Goal: Communication & Community: Answer question/provide support

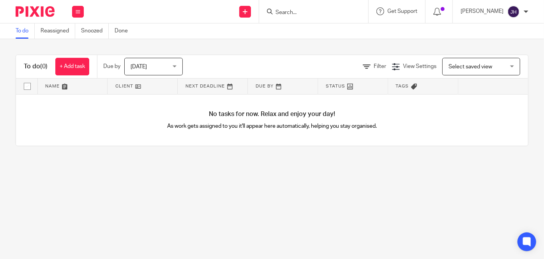
click at [342, 9] on input "Search" at bounding box center [310, 12] width 70 height 7
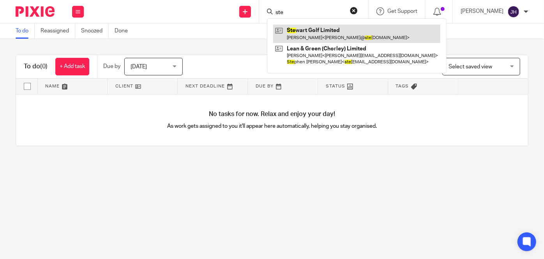
type input "ste"
click at [343, 28] on link at bounding box center [356, 34] width 167 height 18
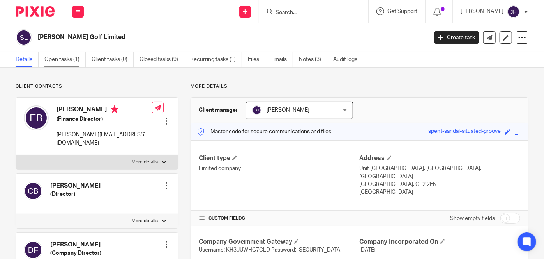
click at [76, 61] on link "Open tasks (1)" at bounding box center [64, 59] width 41 height 15
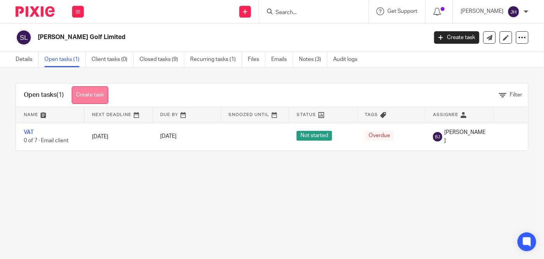
click at [89, 98] on link "Create task" at bounding box center [90, 95] width 37 height 18
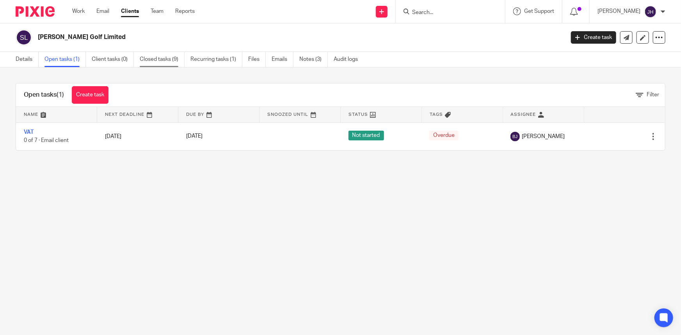
click at [155, 57] on link "Closed tasks (9)" at bounding box center [162, 59] width 45 height 15
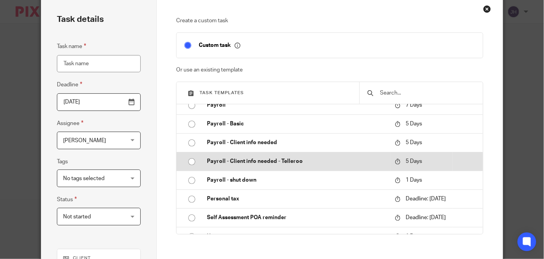
scroll to position [35, 0]
click at [315, 155] on td "Payroll - Client info needed - Telleroo" at bounding box center [295, 160] width 192 height 19
type input "2025-09-27"
type input "Payroll - Client info needed - Telleroo"
checkbox input "false"
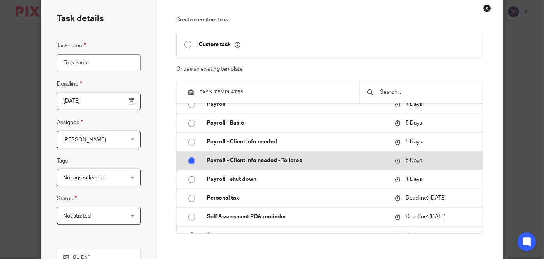
radio input "true"
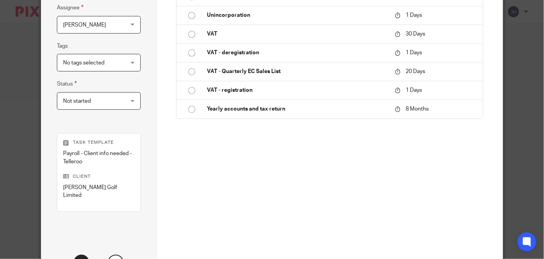
scroll to position [210, 0]
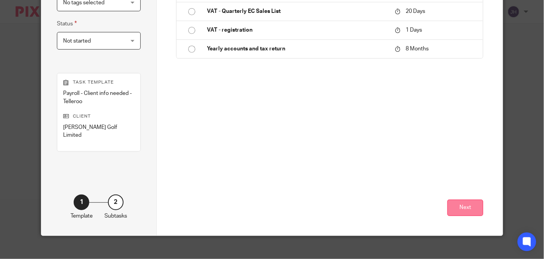
click at [468, 200] on button "Next" at bounding box center [466, 207] width 36 height 17
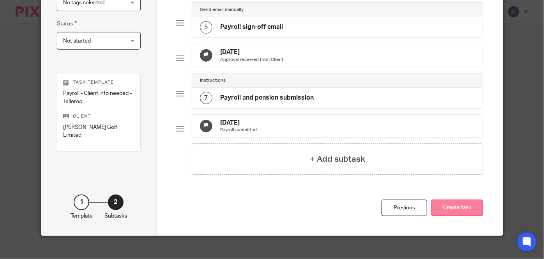
click at [471, 216] on button "Create task" at bounding box center [457, 207] width 52 height 17
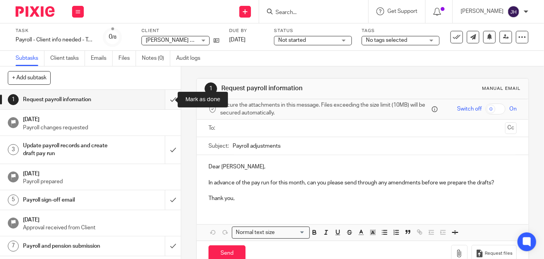
click at [163, 103] on input "submit" at bounding box center [90, 99] width 181 height 19
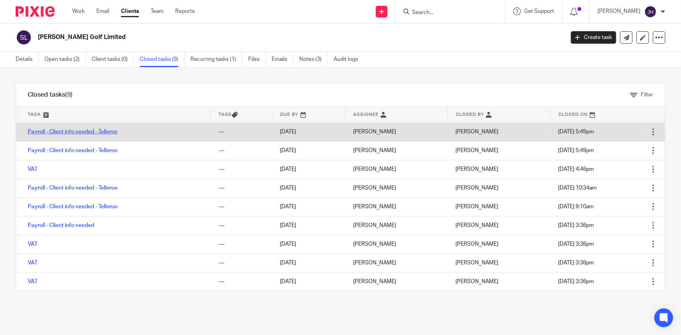
click at [105, 131] on link "Payroll - Client info needed - Telleroo" at bounding box center [73, 131] width 90 height 5
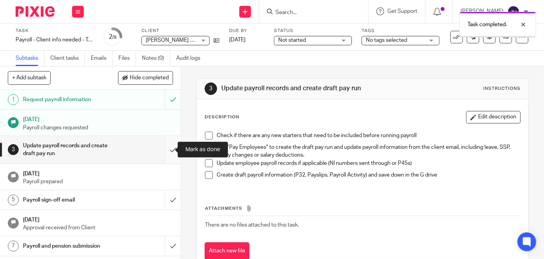
click at [167, 148] on input "submit" at bounding box center [90, 150] width 181 height 28
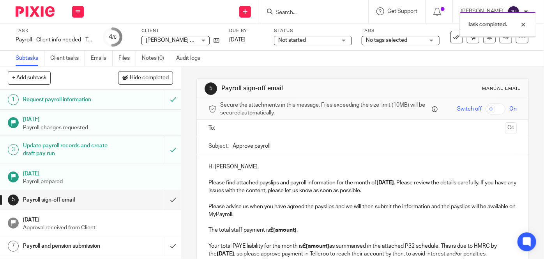
click at [300, 145] on input "Approve payroll" at bounding box center [375, 146] width 284 height 18
drag, startPoint x: 365, startPoint y: 135, endPoint x: 360, endPoint y: 142, distance: 8.3
click at [365, 135] on div at bounding box center [363, 128] width 284 height 18
click at [359, 142] on input "Approve payroll - September" at bounding box center [375, 146] width 284 height 18
click at [344, 149] on input "Approve payroll - September" at bounding box center [375, 146] width 284 height 18
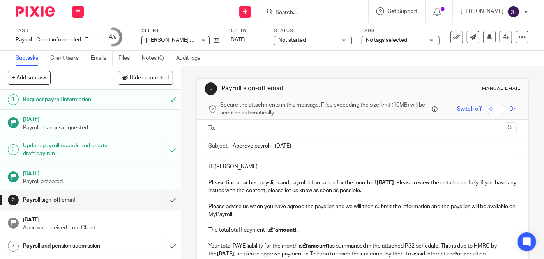
type input "Approve payroll - September 2025"
click at [333, 196] on p at bounding box center [363, 198] width 308 height 8
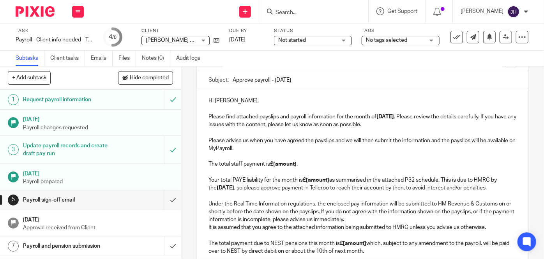
scroll to position [71, 0]
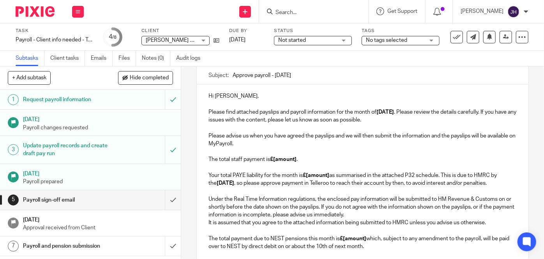
click at [310, 149] on p "Please advise us when you have agreed the payslips and we will then submit the …" at bounding box center [363, 159] width 308 height 55
click at [309, 143] on p "Please advise us when you have agreed the payslips and we will then submit the …" at bounding box center [363, 159] width 308 height 55
click at [337, 135] on p "Please advise us when you have agreed the payslips and we will then submit the …" at bounding box center [363, 159] width 308 height 55
click at [337, 144] on p "Please advise us when you have agreed the payslips and we will then submit the …" at bounding box center [363, 159] width 308 height 55
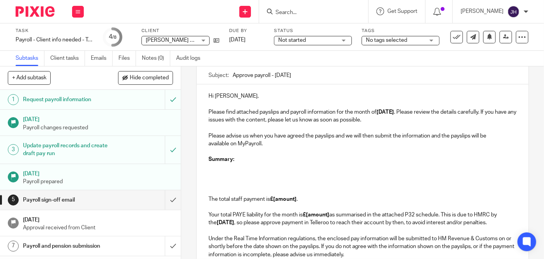
click at [261, 165] on p at bounding box center [363, 167] width 308 height 8
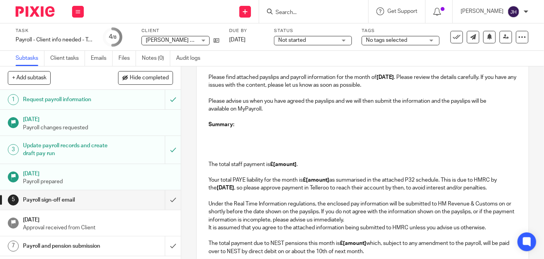
scroll to position [213, 0]
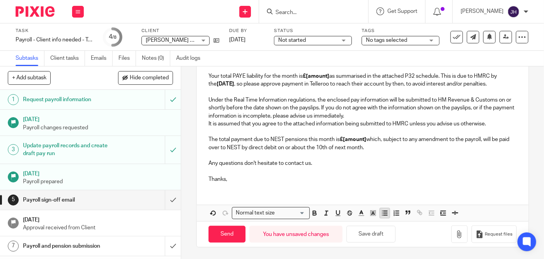
click at [383, 216] on icon "button" at bounding box center [384, 212] width 7 height 7
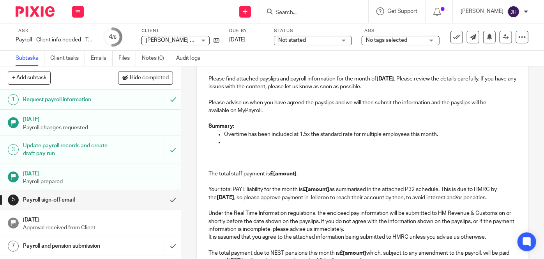
scroll to position [95, 0]
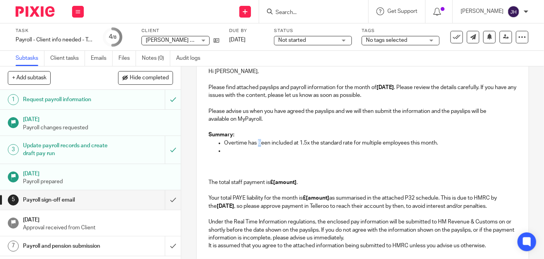
click at [257, 144] on p "Overtime has been included at 1.5x the standard rate for multiple employees thi…" at bounding box center [370, 143] width 293 height 8
click at [253, 149] on p at bounding box center [370, 151] width 293 height 8
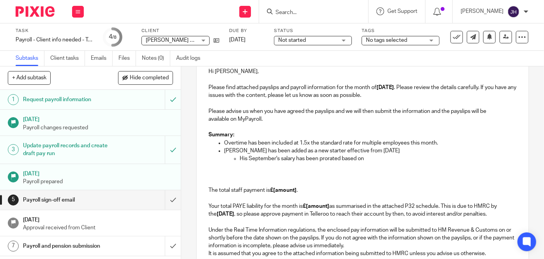
click at [381, 172] on p "The total staff payment is £[amount] . Your total PAYE liability for the month …" at bounding box center [363, 194] width 308 height 48
click at [375, 160] on p "His September's salary has been prorated based on" at bounding box center [378, 158] width 277 height 8
click at [375, 160] on p "His September's salary has been prorated based on 17 days out of 22 working days" at bounding box center [378, 158] width 277 height 8
click at [383, 158] on p "His September's salary has been prorated based on 17 days out of 22 working days" at bounding box center [378, 158] width 277 height 8
click at [393, 158] on p "His September's salary has been prorated based on 17 days out of 22 working days" at bounding box center [378, 158] width 277 height 8
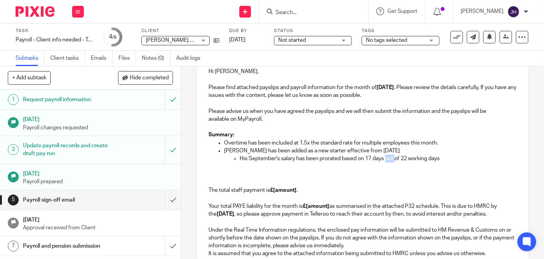
click at [392, 158] on p "His September's salary has been prorated based on 17 days out of 22 working days" at bounding box center [378, 158] width 277 height 8
click at [493, 157] on p "His September's salary has been prorated based on 17 days worked of the total 2…" at bounding box center [378, 158] width 277 height 8
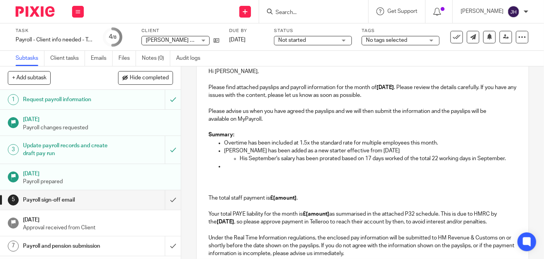
click at [285, 139] on p "Overtime has been included at 1.5x the standard rate for multiple employees thi…" at bounding box center [370, 143] width 293 height 8
drag, startPoint x: 460, startPoint y: 141, endPoint x: 456, endPoint y: 143, distance: 4.4
click at [457, 143] on p "Overtime has been included at 1.5x the standard rate for multiple employees thi…" at bounding box center [370, 143] width 293 height 8
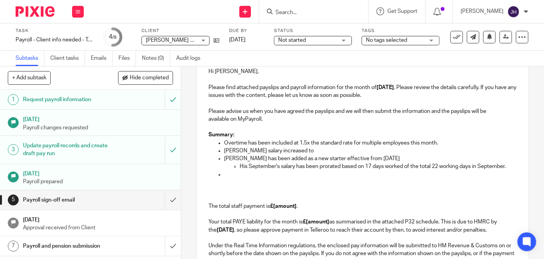
click at [308, 149] on p "Alex Greave salary increased to" at bounding box center [370, 151] width 293 height 8
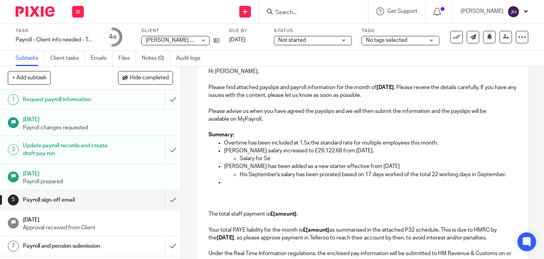
click at [274, 173] on p "His September's salary has been prorated based on 17 days worked of the total 2…" at bounding box center [378, 174] width 277 height 8
click at [284, 173] on p "His September's salary has been prorated based on 17 days worked of the total 2…" at bounding box center [378, 174] width 277 height 8
drag, startPoint x: 284, startPoint y: 173, endPoint x: 245, endPoint y: 174, distance: 39.0
click at [245, 174] on p "His September's salary has been prorated based on 17 days worked of the total 2…" at bounding box center [378, 174] width 277 height 8
drag, startPoint x: 249, startPoint y: 173, endPoint x: 241, endPoint y: 174, distance: 7.5
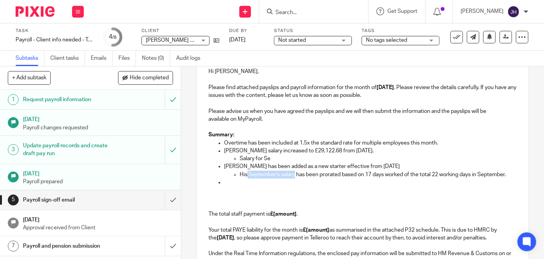
click at [248, 173] on p "His September's salary has been prorated based on 17 days worked of the total 2…" at bounding box center [378, 174] width 277 height 8
click at [241, 173] on p "His September's salary has been prorated based on 17 days worked of the total 2…" at bounding box center [378, 174] width 277 height 8
click at [267, 149] on p "Alex Greave salary increased to £29,122.68 from 15th September." at bounding box center [370, 151] width 293 height 8
click at [242, 157] on p "Salary for Se" at bounding box center [378, 158] width 277 height 8
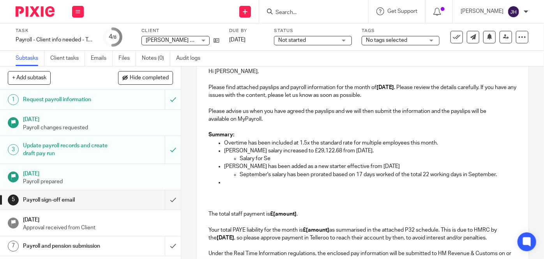
click at [240, 158] on p "Salary for Se" at bounding box center [378, 158] width 277 height 8
click at [288, 157] on p "September's salary for Se" at bounding box center [378, 158] width 277 height 8
drag, startPoint x: 288, startPoint y: 157, endPoint x: 299, endPoint y: 156, distance: 11.4
click at [299, 156] on p "September's salary for Se" at bounding box center [378, 158] width 277 height 8
click at [297, 155] on p "September's salary for Se" at bounding box center [378, 158] width 277 height 8
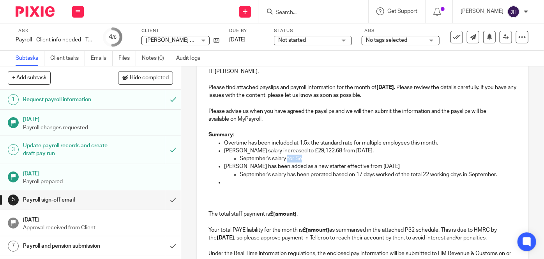
click at [300, 156] on p "September's salary for Se" at bounding box center [378, 158] width 277 height 8
click at [304, 158] on p "September's salary for Se" at bounding box center [378, 158] width 277 height 8
click at [285, 157] on p "September's salary for Se" at bounding box center [378, 158] width 277 height 8
click at [288, 156] on p "September's salary for Se" at bounding box center [378, 158] width 277 height 8
drag, startPoint x: 288, startPoint y: 156, endPoint x: 297, endPoint y: 155, distance: 9.0
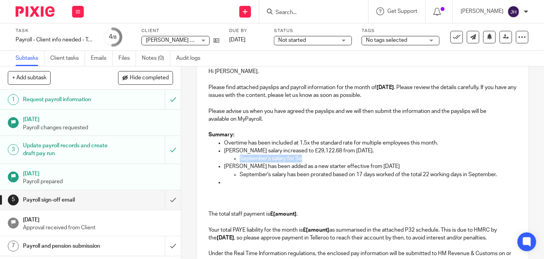
click at [297, 155] on p "September's salary for Se" at bounding box center [378, 158] width 277 height 8
click at [298, 157] on p "September's salary for Se" at bounding box center [378, 158] width 277 height 8
click at [288, 157] on p "September's salary for Se" at bounding box center [378, 158] width 277 height 8
drag, startPoint x: 288, startPoint y: 157, endPoint x: 294, endPoint y: 158, distance: 6.3
click at [294, 158] on p "September's salary for Se" at bounding box center [378, 158] width 277 height 8
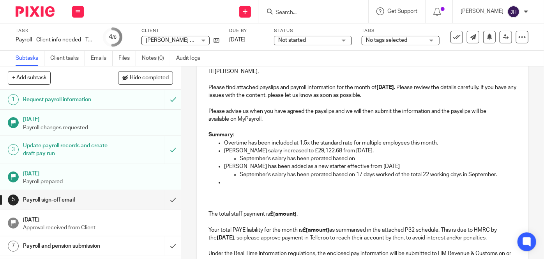
click at [383, 156] on p "September's salary has been prorated based on" at bounding box center [378, 158] width 277 height 8
click at [247, 178] on p "September's salary has been prorated based on 17 days worked of the total 22 wo…" at bounding box center [378, 174] width 277 height 8
click at [244, 186] on p at bounding box center [370, 182] width 293 height 8
click at [249, 186] on p at bounding box center [370, 182] width 293 height 8
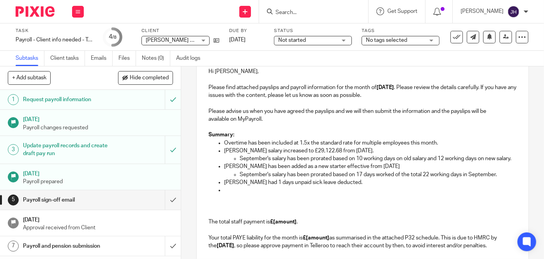
click at [245, 194] on p at bounding box center [370, 190] width 293 height 8
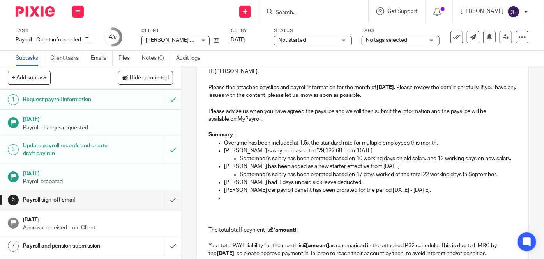
click at [288, 202] on p at bounding box center [370, 198] width 293 height 8
click at [294, 194] on p "Mark Stewart's car payroll benefit has been prorated for the period 1st - 8th S…" at bounding box center [370, 190] width 293 height 8
click at [292, 202] on p "Robert Hardie had £11." at bounding box center [370, 198] width 293 height 8
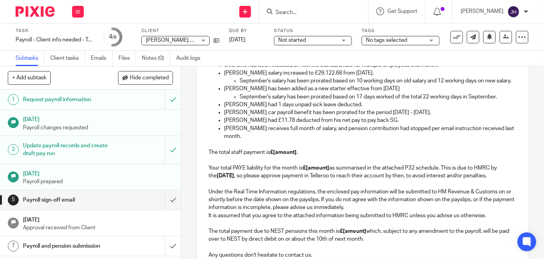
scroll to position [278, 0]
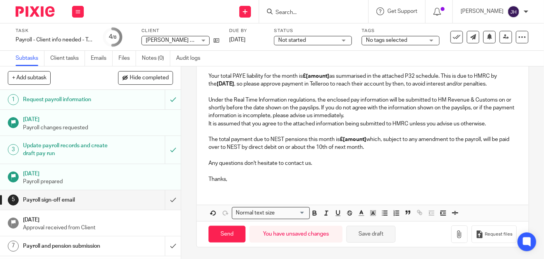
click at [369, 236] on button "Save draft" at bounding box center [371, 233] width 49 height 17
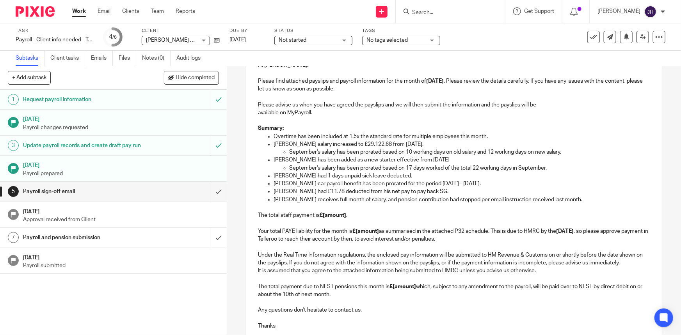
scroll to position [106, 0]
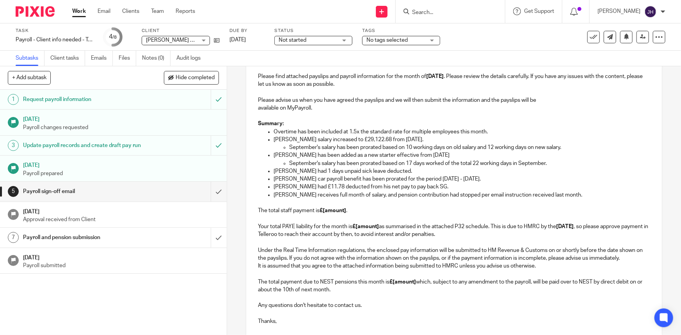
click at [337, 183] on p "Robert Hardie had £11.78 deducted from his net pay to pay back SG." at bounding box center [461, 187] width 376 height 8
click at [307, 181] on p "Mark Stewart's car payroll benefit has been prorated for the period 1st - 8th S…" at bounding box center [461, 179] width 376 height 8
click at [384, 180] on p "Mark Stewart's car payroll benefit has been prorated for the period 1st - 8th S…" at bounding box center [461, 179] width 376 height 8
drag, startPoint x: 462, startPoint y: 179, endPoint x: 467, endPoint y: 178, distance: 4.8
click at [466, 179] on p "Mark Stewart's car payroll benefit has been prorated for the period 1st - 8th S…" at bounding box center [461, 179] width 376 height 8
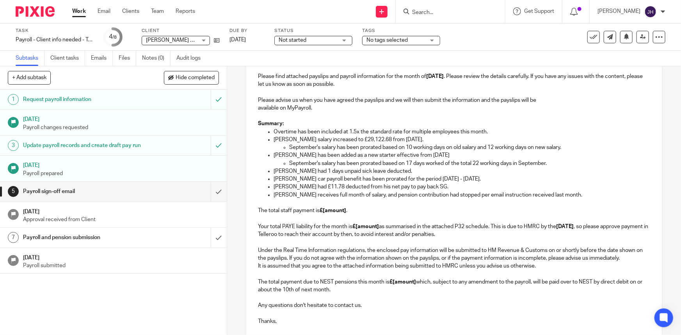
click at [504, 176] on p "Mark Stewart's car payroll benefit has been prorated for the period 1st - 8th S…" at bounding box center [461, 179] width 376 height 8
click at [496, 175] on p "Mark Stewart's car payroll benefit has been prorated for the period 1st - 8th S…" at bounding box center [461, 179] width 376 height 8
click at [489, 179] on p "Mark Stewart's car payroll benefit has been prorated for the period 1st - 8th S…" at bounding box center [461, 179] width 376 height 8
drag, startPoint x: 491, startPoint y: 178, endPoint x: 353, endPoint y: 180, distance: 137.7
click at [353, 180] on p "Mark Stewart's car payroll benefit has been prorated for the period 1st - 8th S…" at bounding box center [461, 179] width 376 height 8
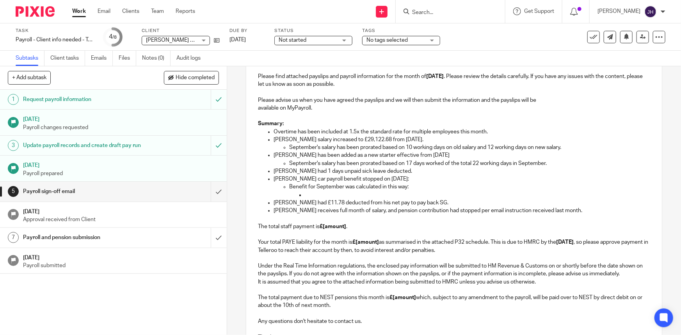
click at [319, 192] on p at bounding box center [477, 195] width 345 height 8
click at [326, 192] on p at bounding box center [477, 195] width 345 height 8
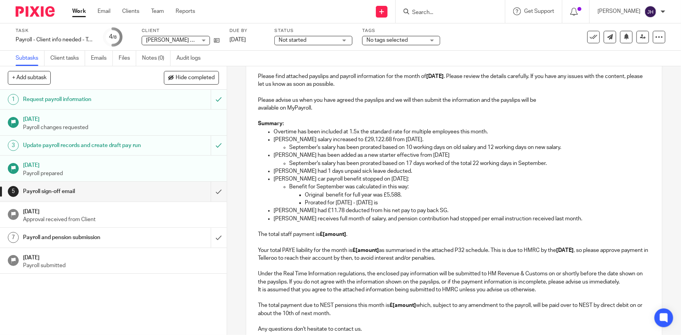
click at [415, 199] on p "Prorated for 6th April - 8th September is" at bounding box center [477, 203] width 345 height 8
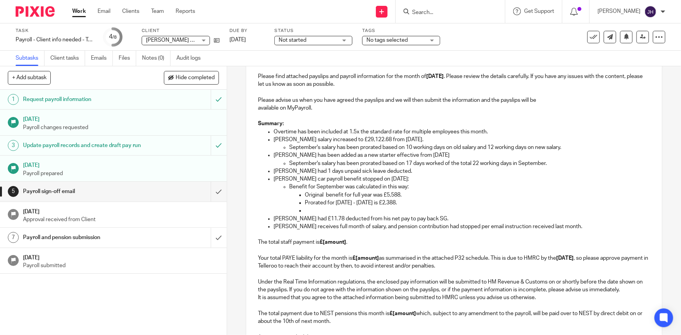
click at [351, 200] on p "Prorated for 6th April - 8th September is £2,388." at bounding box center [477, 203] width 345 height 8
click at [307, 211] on p at bounding box center [477, 211] width 345 height 8
drag, startPoint x: 366, startPoint y: 188, endPoint x: 347, endPoint y: 203, distance: 23.9
click at [366, 188] on p "Benefit for September was calculated in this way:" at bounding box center [469, 187] width 360 height 8
click at [338, 206] on p "Prorated for 6th April - 8th September is £2,388." at bounding box center [477, 203] width 345 height 8
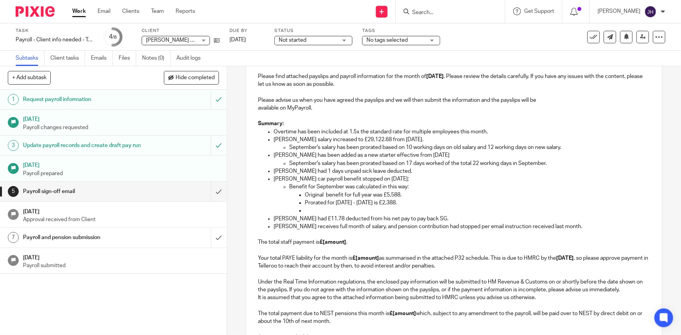
click at [377, 207] on p at bounding box center [477, 211] width 345 height 8
click at [340, 213] on p at bounding box center [477, 211] width 345 height 8
click at [340, 211] on p "Since April," at bounding box center [477, 211] width 345 height 8
drag, startPoint x: 438, startPoint y: 214, endPoint x: 429, endPoint y: 211, distance: 9.8
click at [438, 215] on p "Robert Hardie had £11.78 deducted from his net pay to pay back SG." at bounding box center [461, 219] width 376 height 8
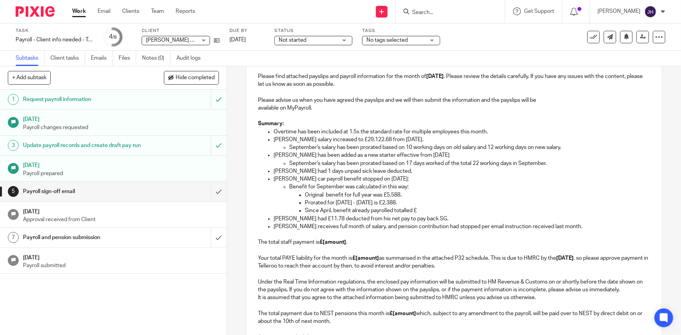
click at [425, 210] on p "Since April, benefit already payrolled totalled £" at bounding box center [477, 211] width 345 height 8
click at [461, 209] on p "Since April, benefit already payrolled totalled £2,328.35" at bounding box center [477, 211] width 345 height 8
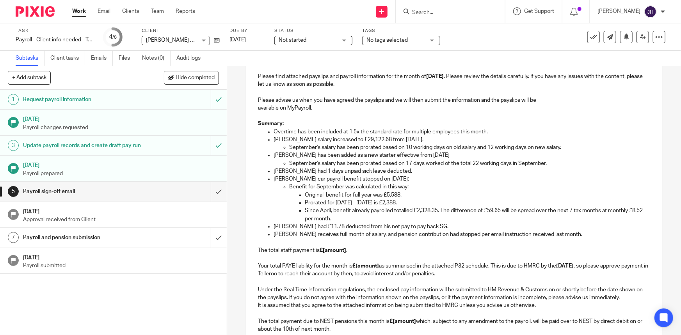
click at [544, 233] on p "Sam Hudd receives full month of salary, and pension contribution had stopped pe…" at bounding box center [461, 234] width 376 height 8
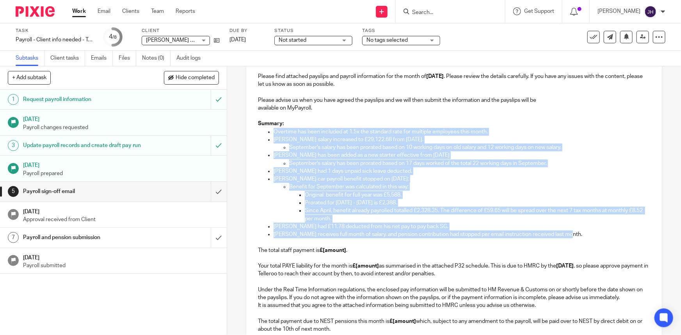
drag, startPoint x: 593, startPoint y: 235, endPoint x: 252, endPoint y: 133, distance: 356.2
click at [252, 133] on div "Hi Eleanor, Please find attached payslips and payroll information for the month…" at bounding box center [453, 210] width 415 height 322
copy ul "Overtime has been included at 1.5x the standard rate for multiple employees thi…"
click at [365, 207] on p "Since April, benefit already payrolled totalled £2,328.35. The difference of £5…" at bounding box center [477, 215] width 345 height 16
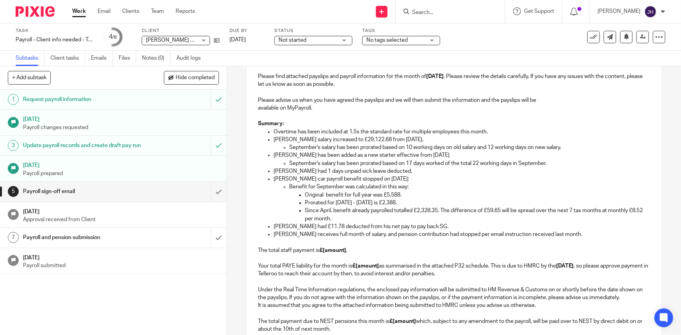
click at [323, 140] on p "Alex Greave salary increased to £29,122.68 from 15th September." at bounding box center [461, 140] width 376 height 8
click at [440, 140] on p "Alex Greave salary increased to £29,122.68 from 15th September." at bounding box center [461, 140] width 376 height 8
click at [321, 156] on p "Andrew Strange has been added as a new starter effective from 8th September" at bounding box center [461, 155] width 376 height 8
click at [314, 156] on p "Andrew Strange has been added as a new starter effective from 8th September" at bounding box center [461, 155] width 376 height 8
click at [356, 153] on p "Andrew Strange has been added as a new starter effective from 8th September" at bounding box center [461, 155] width 376 height 8
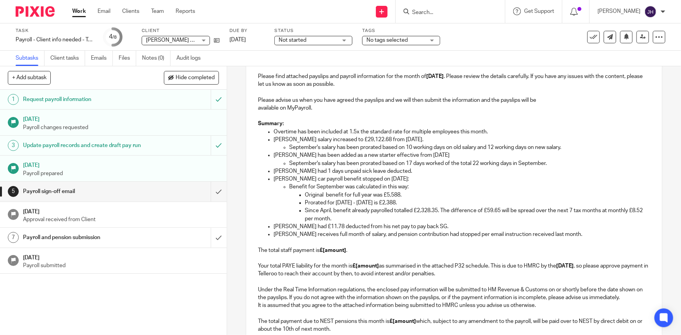
click at [316, 156] on p "Andrew Strange has been added as a new starter effective from 8th September" at bounding box center [461, 155] width 376 height 8
drag, startPoint x: 316, startPoint y: 156, endPoint x: 362, endPoint y: 157, distance: 46.4
click at [362, 157] on p "Andrew Strange has been added as a new starter effective from 8th September" at bounding box center [461, 155] width 376 height 8
click at [308, 164] on p "September's salary has been prorated based on 17 days worked of the total 22 wo…" at bounding box center [469, 163] width 360 height 8
click at [297, 162] on p "September's salary has been prorated based on 17 days worked of the total 22 wo…" at bounding box center [469, 163] width 360 height 8
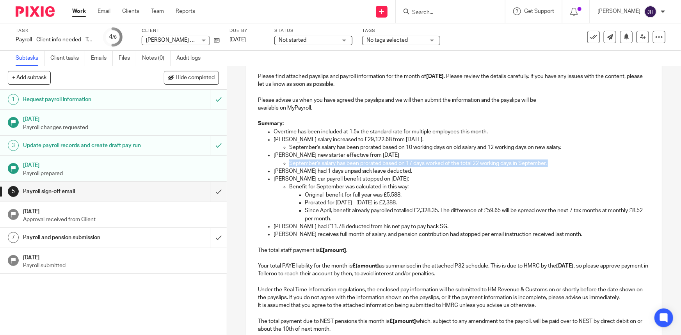
drag, startPoint x: 297, startPoint y: 162, endPoint x: 558, endPoint y: 161, distance: 260.9
click at [544, 161] on p "September's salary has been prorated based on 17 days worked of the total 22 wo…" at bounding box center [469, 163] width 360 height 8
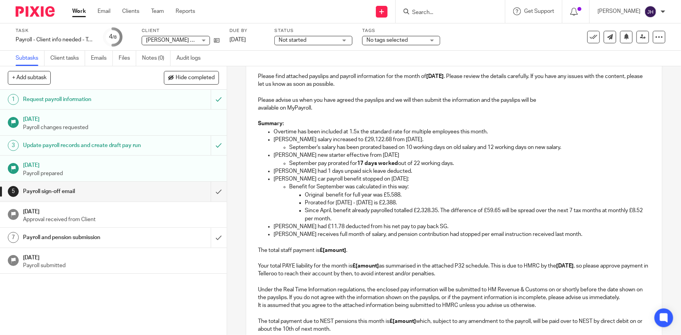
click at [376, 163] on strong "17 days worked" at bounding box center [377, 163] width 41 height 5
click at [360, 161] on strong "17 days worked" at bounding box center [377, 163] width 41 height 5
drag, startPoint x: 360, startPoint y: 161, endPoint x: 393, endPoint y: 162, distance: 33.2
click at [393, 162] on strong "17 days worked" at bounding box center [377, 163] width 41 height 5
click at [437, 167] on p "September pay prorated for 17 days worked out of 22 working days." at bounding box center [469, 163] width 360 height 8
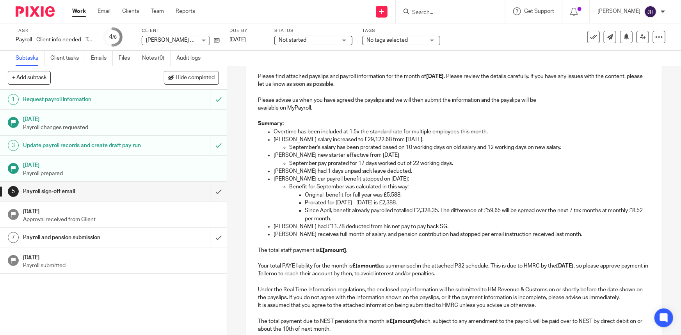
click at [453, 164] on p "September pay prorated for 17 days worked out of 22 working days." at bounding box center [469, 163] width 360 height 8
click at [329, 177] on p "Mark Stewart's car payroll benefit stopped on 8th September:" at bounding box center [461, 179] width 376 height 8
click at [317, 193] on p "Original benefit for full year was £5,588." at bounding box center [477, 195] width 345 height 8
click at [290, 181] on p "Mark Stewart's car payroll benefit stopped on 8th September:" at bounding box center [461, 179] width 376 height 8
click at [307, 179] on p "Mark Stewart's car payroll benefit stopped on 8th September:" at bounding box center [461, 179] width 376 height 8
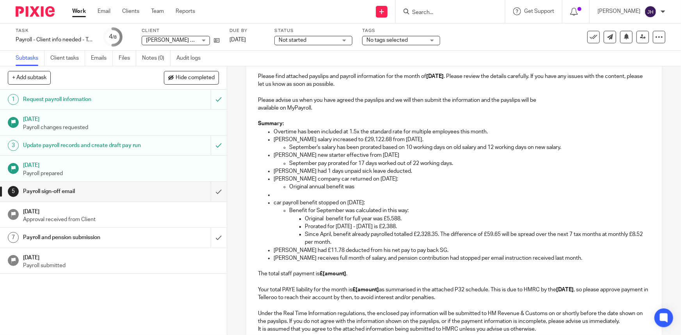
click at [390, 217] on p "Original benefit for full year was £5,588." at bounding box center [477, 219] width 345 height 8
drag, startPoint x: 390, startPoint y: 217, endPoint x: 376, endPoint y: 208, distance: 16.9
click at [382, 217] on p "Original benefit for full year was £5,588." at bounding box center [477, 219] width 345 height 8
copy p "£5,588"
click at [360, 187] on p "Original annual benefit was" at bounding box center [469, 187] width 360 height 8
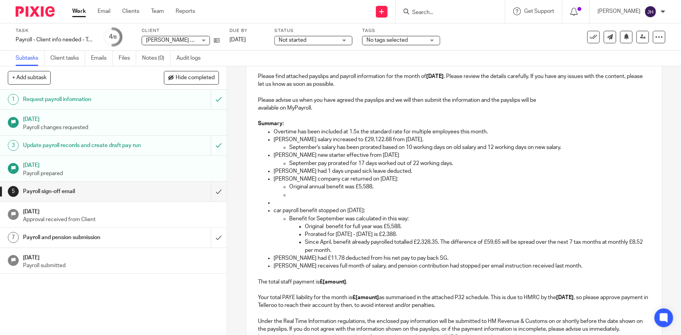
click at [297, 195] on p at bounding box center [469, 195] width 360 height 8
drag, startPoint x: 365, startPoint y: 193, endPoint x: 353, endPoint y: 193, distance: 12.5
click at [353, 193] on p "Pro-rated benefit 6 Apr–8 Sep: £2,388 ." at bounding box center [469, 195] width 360 height 8
click at [345, 194] on p "Pro-rated benefit 6 Apr–8 Sep: £2,388." at bounding box center [469, 195] width 360 height 8
click at [331, 195] on p "Pro-rated benefit 6 Apr–8 Sep: £2,388." at bounding box center [469, 195] width 360 height 8
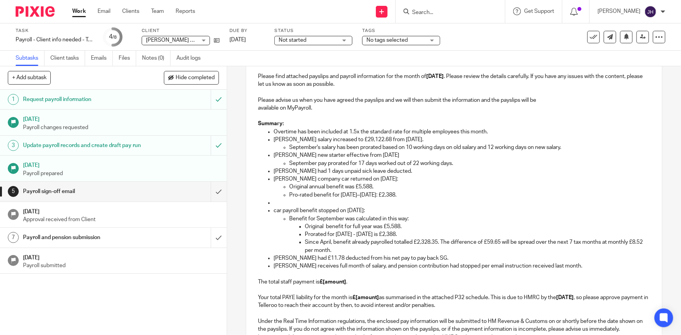
click at [340, 195] on p "Pro-rated benefit for 6 Apr–8 Sep: £2,388." at bounding box center [469, 195] width 360 height 8
click at [360, 193] on p "Pro-rated benefit for 6th Apr–8 Sep: £2,388." at bounding box center [469, 195] width 360 height 8
click at [361, 194] on p "Pro-rated benefit for 6th Apr–8 Sep: £2,388." at bounding box center [469, 195] width 360 height 8
click at [401, 195] on p "Pro-rated benefit for 6th Apr–8th Sep: £2,388." at bounding box center [469, 195] width 360 height 8
click at [380, 194] on p "Pro-rated benefit for 6th Apr–8th Sep: £2,388." at bounding box center [469, 195] width 360 height 8
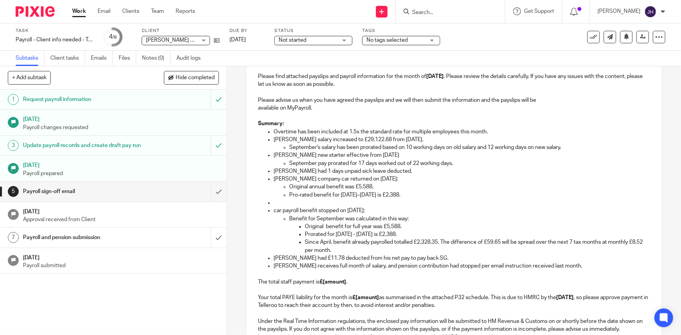
click at [415, 193] on p "Pro-rated benefit for 6th Apr–8th Sep is £2,388." at bounding box center [469, 195] width 360 height 8
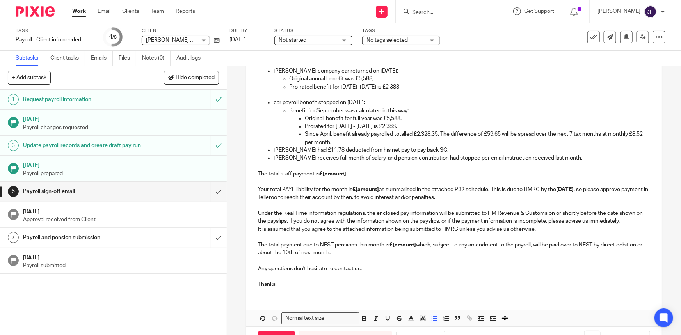
scroll to position [215, 0]
click at [393, 197] on p "The total staff payment is £[amount] . Your total PAYE liability for the month …" at bounding box center [454, 180] width 392 height 39
click at [399, 101] on p "car payroll benefit stopped on 8th September:" at bounding box center [461, 102] width 376 height 8
click at [419, 85] on p "Pro-rated benefit for 6th Apr–8th Sep is £2,388" at bounding box center [469, 86] width 360 height 8
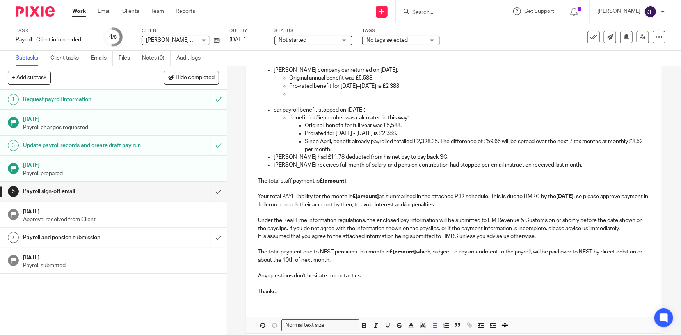
drag, startPoint x: 303, startPoint y: 93, endPoint x: 297, endPoint y: 90, distance: 7.0
click at [303, 93] on p at bounding box center [469, 94] width 360 height 8
click at [432, 126] on p "Original benefit for full year was £5,588." at bounding box center [477, 126] width 345 height 8
click at [409, 106] on p "car payroll benefit stopped on 8th September:" at bounding box center [461, 110] width 376 height 8
click at [444, 87] on p "Pro-rated benefit for 6th Apr–8th Sep is £2,388" at bounding box center [469, 86] width 360 height 8
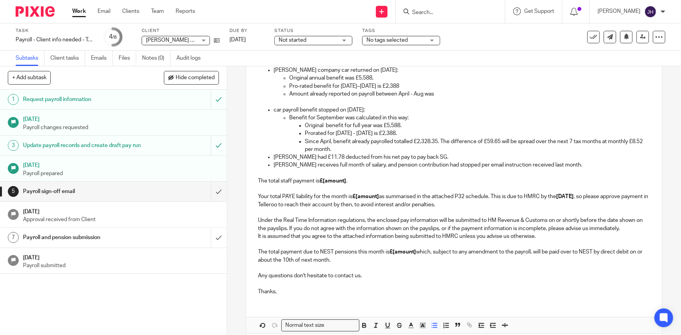
click at [443, 90] on p "Amount already reported on payroll between April - Aug was" at bounding box center [469, 94] width 360 height 8
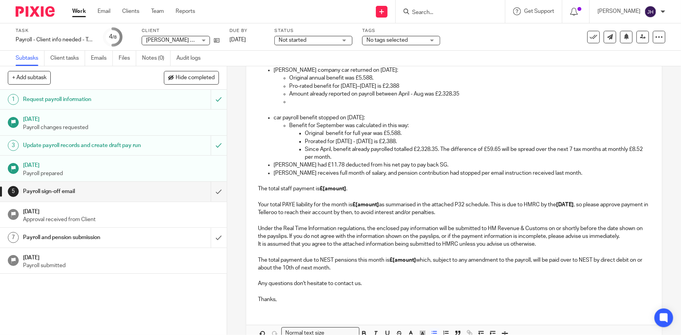
drag, startPoint x: 291, startPoint y: 117, endPoint x: 300, endPoint y: 103, distance: 16.1
click at [292, 116] on p "car payroll benefit stopped on 8th September:" at bounding box center [461, 118] width 376 height 8
click at [302, 98] on p at bounding box center [469, 102] width 360 height 8
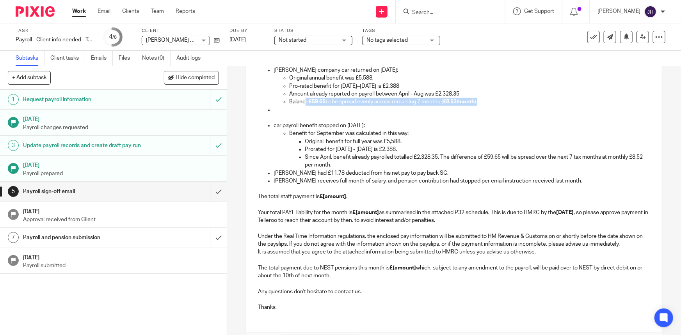
drag, startPoint x: 497, startPoint y: 102, endPoint x: 304, endPoint y: 100, distance: 193.4
click at [304, 100] on p "Balance £59.65 to be spread evenly across remaining 7 months ( £8.52/month )." at bounding box center [469, 102] width 360 height 8
click at [308, 101] on p "Balance £59.65 to be spread evenly across remaining 7 months (£8.52/month)." at bounding box center [469, 102] width 360 height 8
click at [292, 116] on p at bounding box center [461, 118] width 376 height 8
drag, startPoint x: 353, startPoint y: 167, endPoint x: 273, endPoint y: 112, distance: 97.0
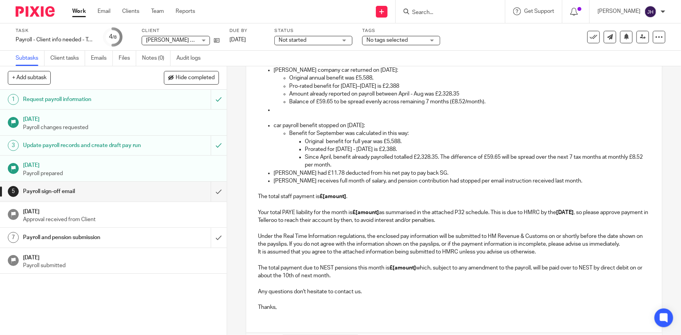
click at [273, 112] on ul "Overtime has been included at 1.5x the standard rate for multiple employees thi…" at bounding box center [454, 102] width 392 height 166
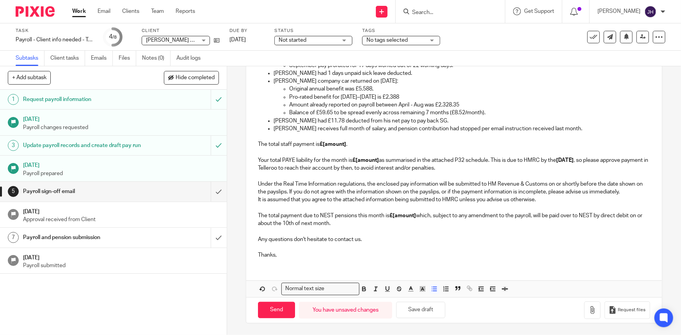
scroll to position [203, 0]
click at [347, 148] on p "The total staff payment is £[amount] . Your total PAYE liability for the month …" at bounding box center [454, 152] width 392 height 39
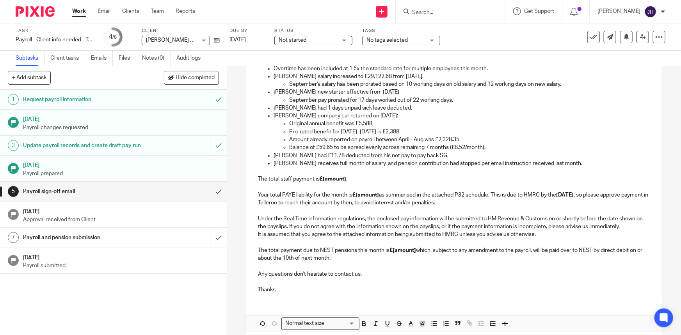
scroll to position [97, 0]
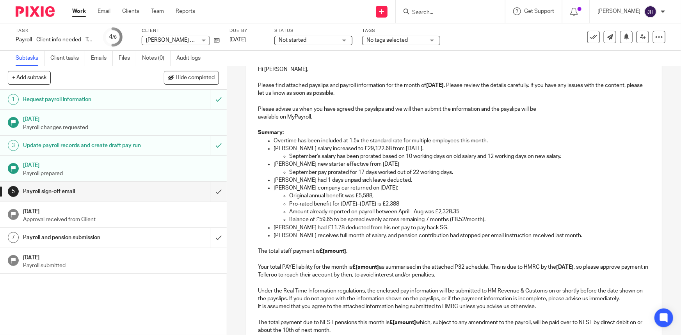
click at [463, 220] on p "Balance of £59.65 to be spread evenly across remaining 7 months (£8.52/month)." at bounding box center [469, 220] width 360 height 8
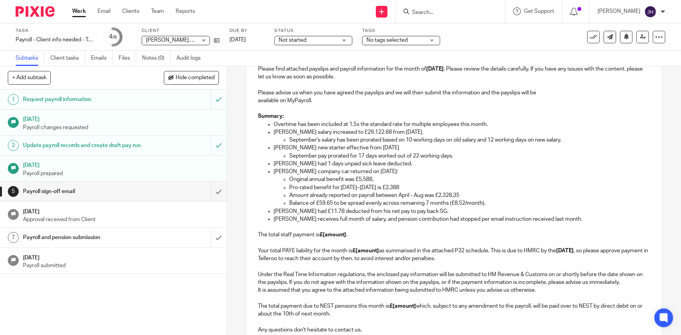
scroll to position [203, 0]
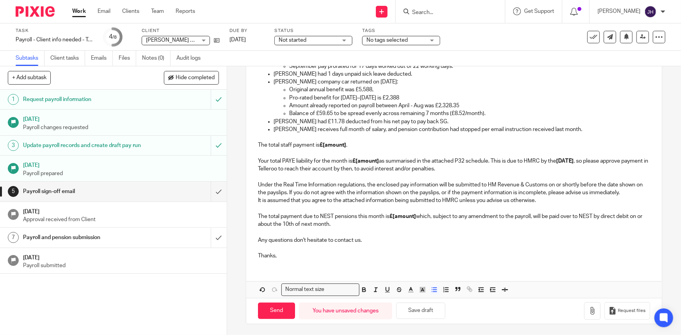
click at [381, 187] on p "Under the Real Time Information regulations, the enclosed pay information will …" at bounding box center [454, 185] width 392 height 24
click at [326, 144] on strong "£[amount]" at bounding box center [332, 144] width 27 height 5
click at [402, 166] on p "The total staff payment is £[amount] . Your total PAYE liability for the month …" at bounding box center [454, 152] width 392 height 39
click at [343, 167] on p "The total staff payment is £[amount] . Your total PAYE liability for the month …" at bounding box center [454, 152] width 392 height 39
click at [340, 145] on strong "£[amount]" at bounding box center [332, 144] width 27 height 5
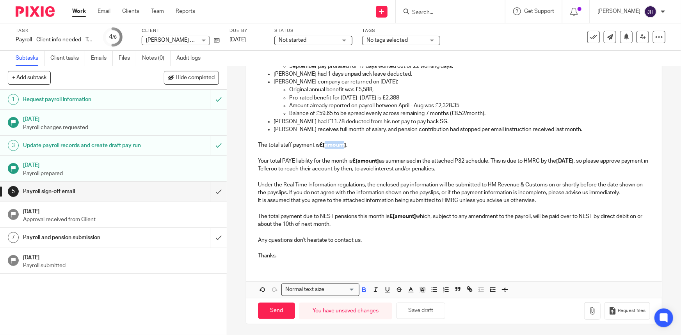
click at [340, 145] on strong "£[amount]" at bounding box center [332, 144] width 27 height 5
click at [366, 159] on strong "£[amount]" at bounding box center [365, 160] width 27 height 5
drag, startPoint x: 397, startPoint y: 223, endPoint x: 401, endPoint y: 217, distance: 6.9
click at [396, 223] on p "It is assumed that you agree to the attached information being submitted to HMR…" at bounding box center [454, 213] width 392 height 32
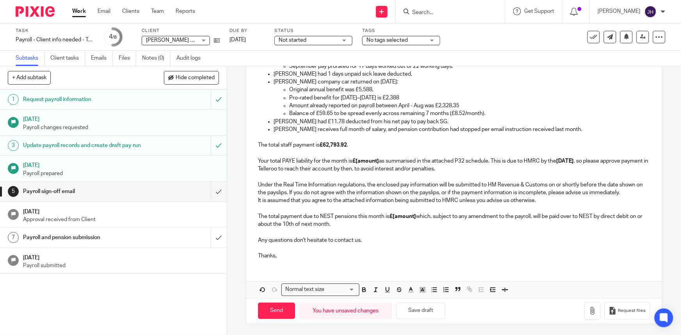
click at [403, 214] on strong "£[amount]" at bounding box center [402, 216] width 27 height 5
click at [362, 158] on strong "£[amount]" at bounding box center [365, 160] width 27 height 5
click at [370, 222] on p "It is assumed that you agree to the attached information being submitted to HMR…" at bounding box center [454, 213] width 392 height 32
click at [353, 241] on p "Any questions don't hesitate to contact us." at bounding box center [454, 236] width 392 height 16
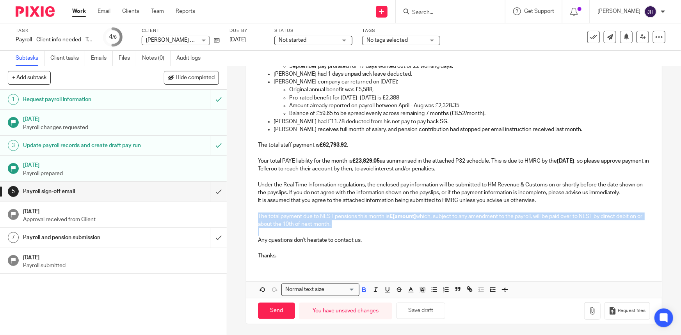
drag, startPoint x: 332, startPoint y: 227, endPoint x: 274, endPoint y: 214, distance: 59.9
click at [252, 214] on div "Hi Eleanor, Please find attached payslips and payroll information for the month…" at bounding box center [453, 109] width 415 height 314
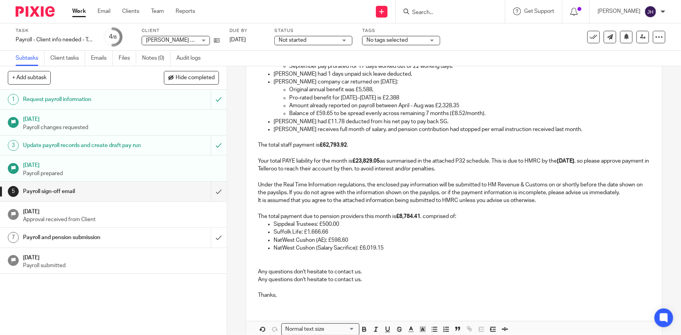
click at [423, 236] on p "NatWest Cushon (AE): £598.60" at bounding box center [461, 240] width 376 height 8
click at [332, 222] on p "Sippdeal Trustees: £500.00" at bounding box center [461, 224] width 376 height 8
click at [405, 218] on p "It is assumed that you agree to the attached information being submitted to HMR…" at bounding box center [454, 209] width 392 height 24
click at [392, 253] on p "Any questions don't hesitate to contact us. Any questions don't hesitate to con…" at bounding box center [454, 268] width 392 height 32
click at [407, 218] on p "It is assumed that you agree to the attached information being submitted to HMR…" at bounding box center [454, 209] width 392 height 24
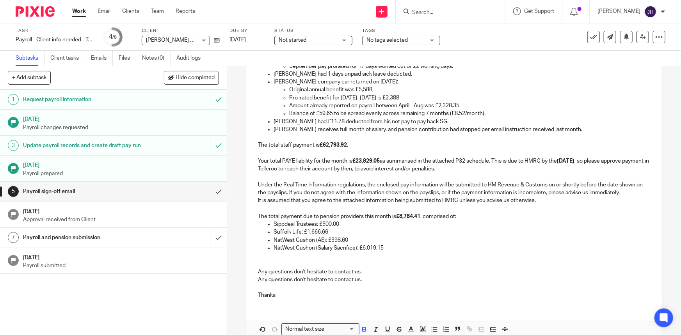
click at [409, 216] on strong "£8,784.41" at bounding box center [408, 216] width 24 height 5
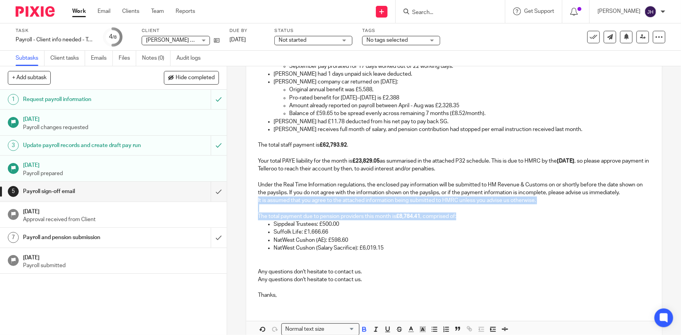
click at [409, 216] on strong "£8,784.41" at bounding box center [408, 216] width 24 height 5
click at [408, 217] on strong "£8,784.41" at bounding box center [408, 216] width 24 height 5
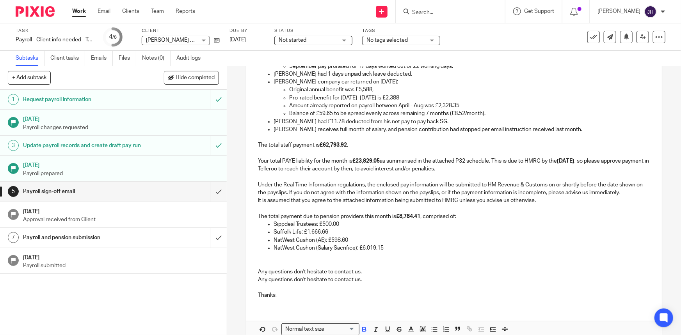
click at [406, 215] on strong "£8,784.41" at bounding box center [408, 216] width 24 height 5
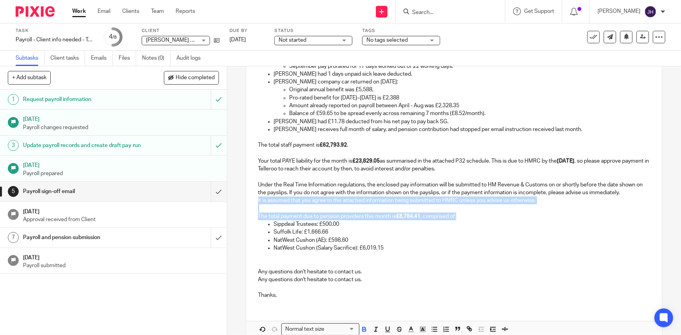
click at [406, 215] on strong "£8,784.41" at bounding box center [408, 216] width 24 height 5
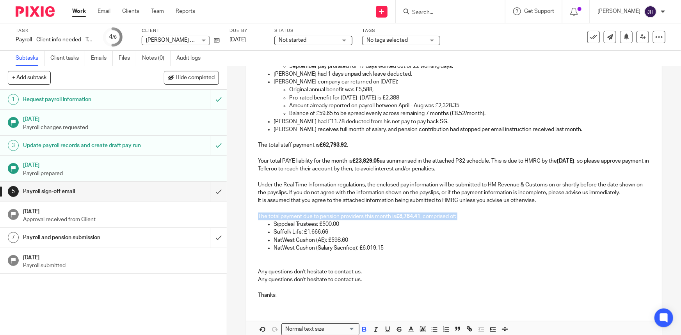
click at [406, 215] on strong "£8,784.41" at bounding box center [408, 216] width 24 height 5
click at [412, 216] on strong "£8,784.41" at bounding box center [408, 216] width 24 height 5
click at [406, 219] on p "It is assumed that you agree to the attached information being submitted to HMR…" at bounding box center [454, 209] width 392 height 24
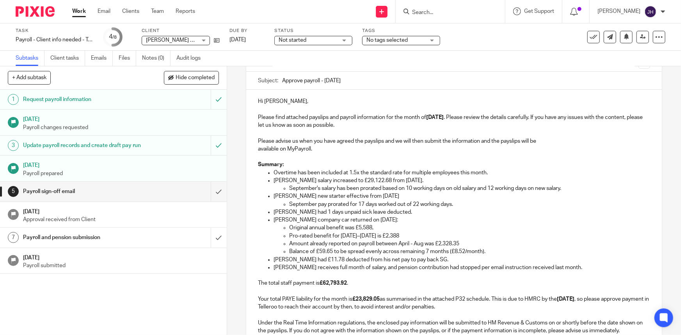
scroll to position [213, 0]
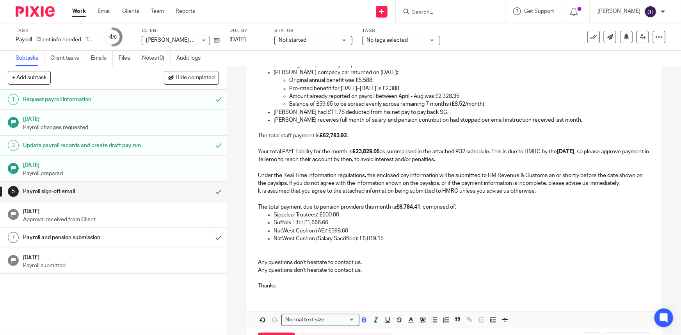
click at [428, 206] on p "It is assumed that you agree to the attached information being submitted to HMR…" at bounding box center [454, 199] width 392 height 24
click at [400, 207] on strong "£8,784.41" at bounding box center [408, 206] width 24 height 5
click at [350, 224] on p "Suffolk Life: £1,666.66" at bounding box center [461, 223] width 376 height 8
click at [408, 203] on p "It is assumed that you agree to the attached information being submitted to HMR…" at bounding box center [454, 199] width 392 height 24
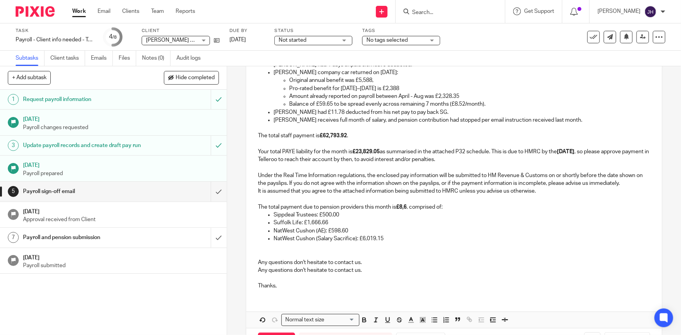
click at [407, 206] on p "It is assumed that you agree to the attached information being submitted to HMR…" at bounding box center [454, 199] width 392 height 24
click at [318, 230] on p "NatWest Cushon (AE): £598.60" at bounding box center [461, 231] width 376 height 8
click at [332, 216] on p "Sippdeal Trustees: £500.00" at bounding box center [461, 215] width 376 height 8
click at [324, 224] on p "Suffolk Life: £1,666.66" at bounding box center [461, 223] width 376 height 8
click at [339, 231] on p "NatWest Cushon (AE): £598.60" at bounding box center [461, 231] width 376 height 8
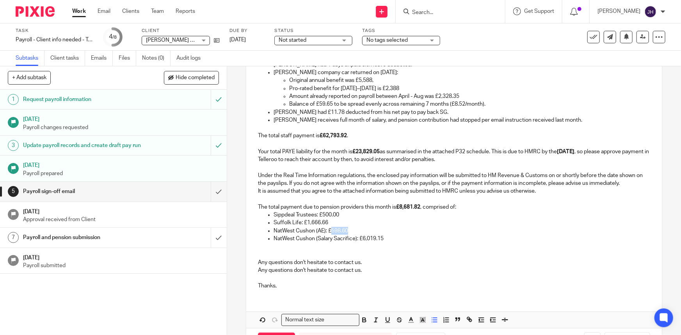
click at [339, 231] on p "NatWest Cushon (AE): £598.60" at bounding box center [461, 231] width 376 height 8
click at [363, 234] on p "NatWest Cushon (AE): £598.60" at bounding box center [461, 231] width 376 height 8
click at [340, 229] on p "NatWest Cushon (AE): £598.60" at bounding box center [461, 231] width 376 height 8
click at [370, 239] on p "NatWest Cushon (Salary Sacrifice): £6,019.15" at bounding box center [461, 239] width 376 height 8
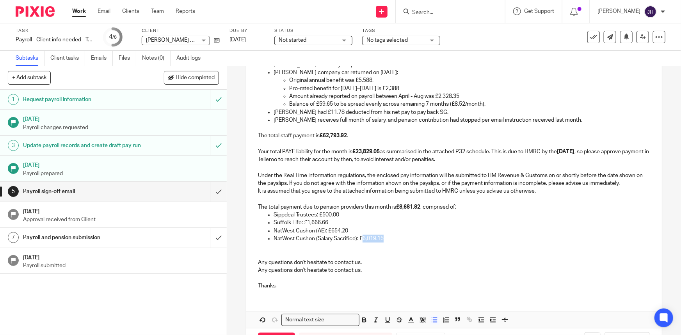
click at [370, 239] on p "NatWest Cushon (Salary Sacrifice): £6,019.15" at bounding box center [461, 239] width 376 height 8
click at [502, 258] on p "Any questions don't hesitate to contact us. Any questions don't hesitate to con…" at bounding box center [454, 259] width 392 height 32
drag, startPoint x: 376, startPoint y: 272, endPoint x: 376, endPoint y: 261, distance: 10.9
click at [376, 258] on p "Any questions don't hesitate to contact us. Any questions don't hesitate to con…" at bounding box center [454, 259] width 392 height 32
click at [366, 253] on p "Any questions don't hesitate to contact us. Any questions don't hesitate to con…" at bounding box center [454, 259] width 392 height 32
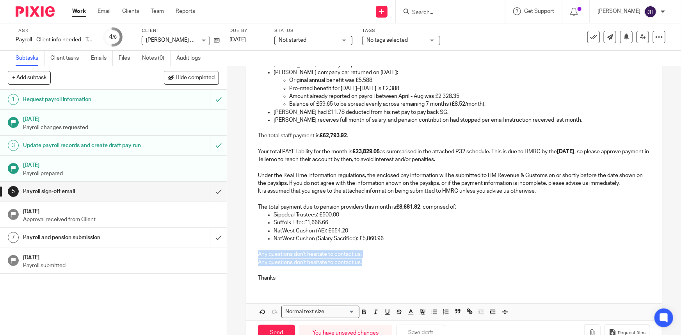
drag, startPoint x: 366, startPoint y: 260, endPoint x: 363, endPoint y: 255, distance: 5.6
click at [363, 255] on p "Any questions don't hesitate to contact us. Any questions don't hesitate to con…" at bounding box center [454, 255] width 392 height 24
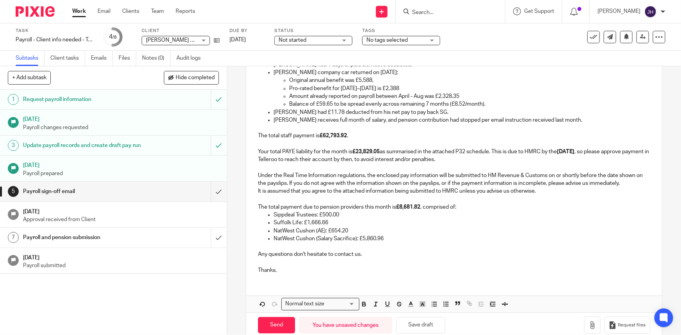
click at [367, 257] on p "Any questions don't hesitate to contact us." at bounding box center [454, 251] width 392 height 16
click at [432, 258] on button "Save draft" at bounding box center [420, 325] width 49 height 17
click at [438, 238] on p "NatWest Cushon (Salary Sacrifice): £5,860.96" at bounding box center [461, 239] width 376 height 8
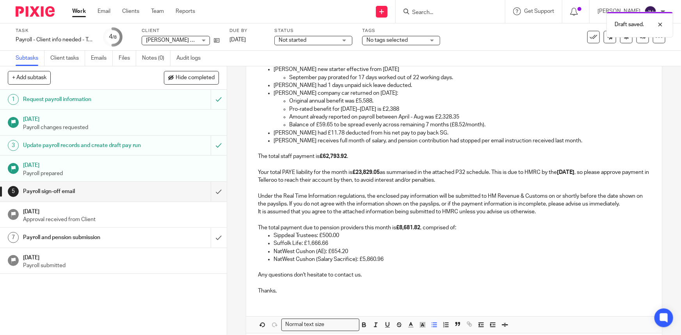
scroll to position [227, 0]
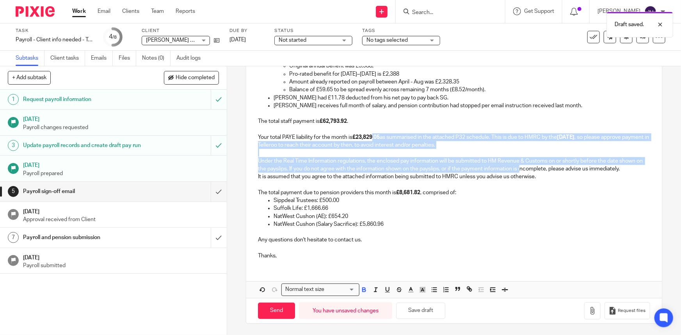
drag, startPoint x: 370, startPoint y: 135, endPoint x: 523, endPoint y: 171, distance: 156.7
click at [527, 171] on div "Hi Eleanor, Please find attached payslips and payroll information for the month…" at bounding box center [453, 97] width 415 height 338
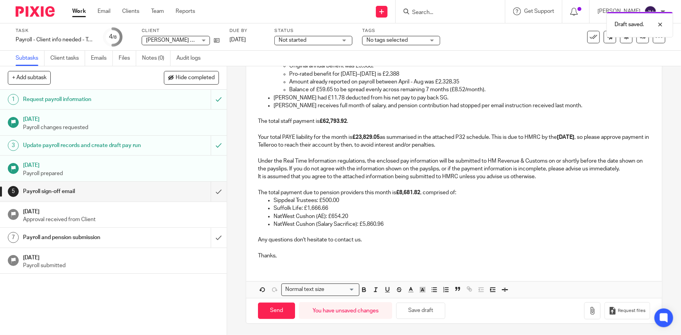
click at [455, 186] on p "It is assumed that you agree to the attached information being submitted to HMR…" at bounding box center [454, 185] width 392 height 24
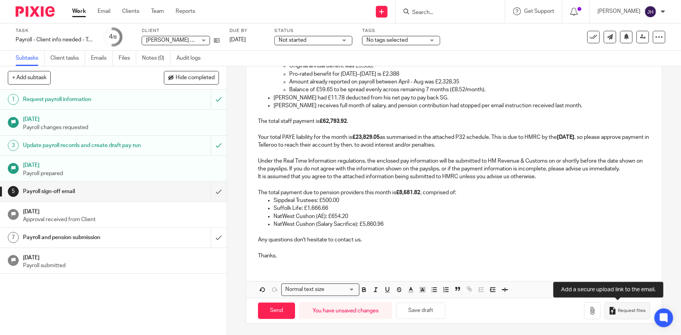
click at [544, 258] on span "Request files" at bounding box center [632, 311] width 28 height 6
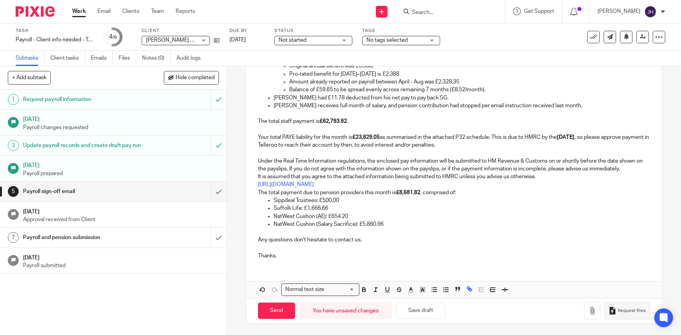
click at [544, 258] on span "Request files" at bounding box center [632, 311] width 28 height 6
drag, startPoint x: 585, startPoint y: 184, endPoint x: 581, endPoint y: 179, distance: 7.0
click at [544, 179] on p "It is assumed that you agree to the attached information being submitted to HMR…" at bounding box center [454, 185] width 392 height 24
click at [544, 222] on p "NatWest Cushon (Salary Sacrifice): £5,860.96" at bounding box center [461, 224] width 376 height 8
click at [544, 258] on icon "button" at bounding box center [592, 311] width 8 height 8
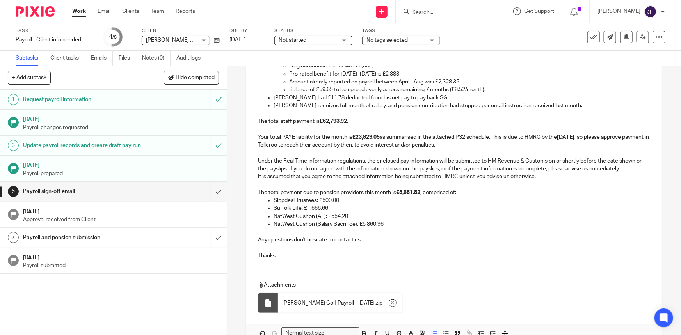
click at [186, 39] on span "[PERSON_NAME] Golf Limited" at bounding box center [183, 39] width 74 height 5
click at [358, 228] on p "Any questions don't hesitate to contact us." at bounding box center [454, 236] width 392 height 16
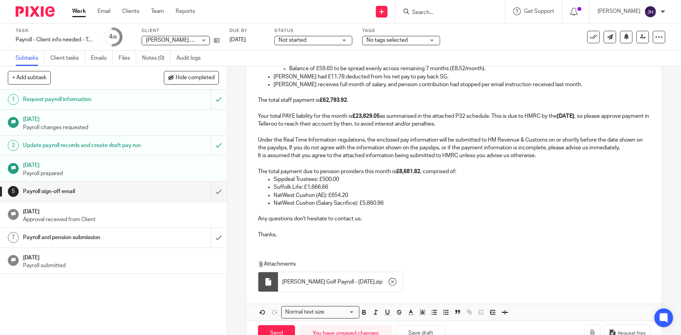
scroll to position [262, 0]
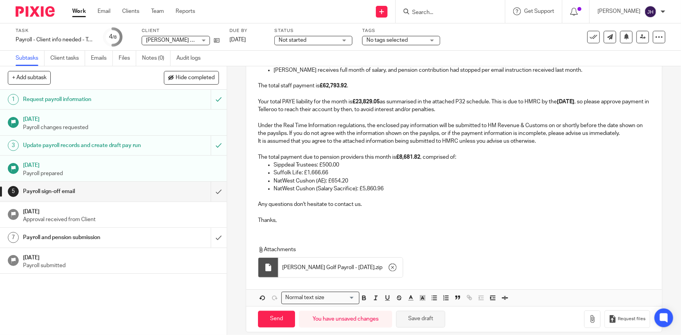
click at [425, 258] on button "Save draft" at bounding box center [420, 319] width 49 height 17
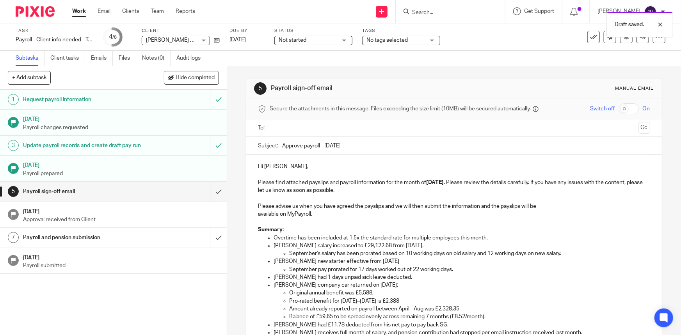
scroll to position [271, 0]
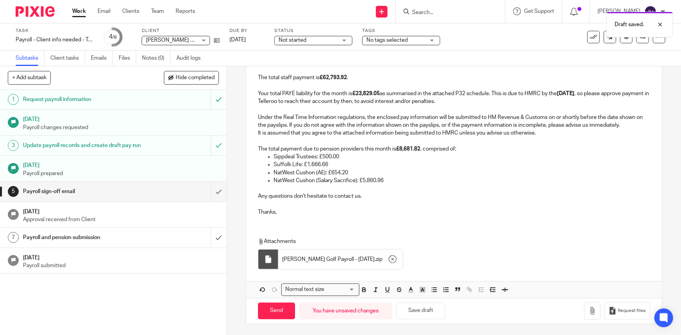
click at [295, 217] on div "Hi Eleanor, Please find attached payslips and payroll information for the month…" at bounding box center [453, 53] width 415 height 338
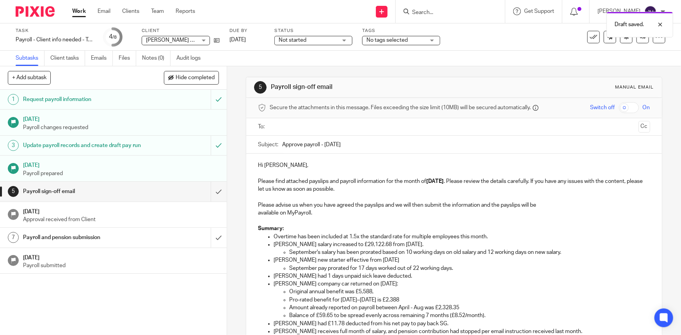
scroll to position [0, 0]
click at [309, 125] on input "text" at bounding box center [453, 128] width 362 height 9
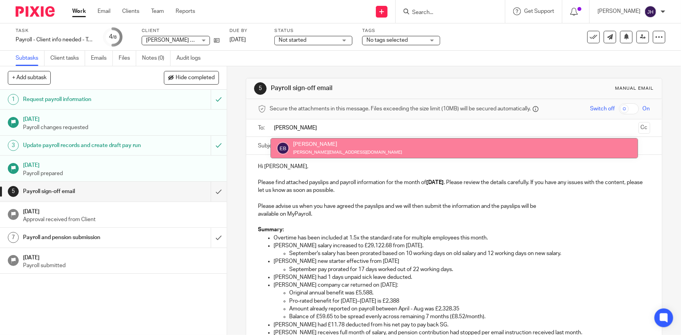
type input "eleanor"
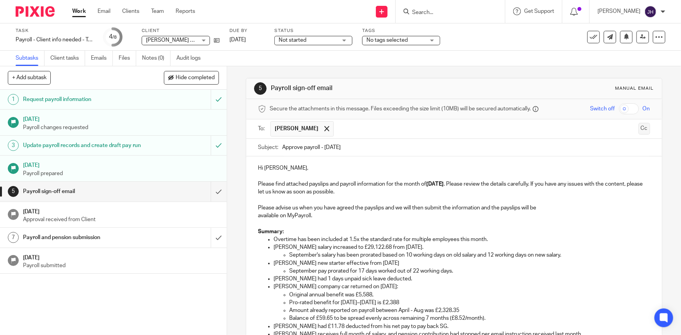
click at [544, 130] on button "Cc" at bounding box center [644, 129] width 12 height 12
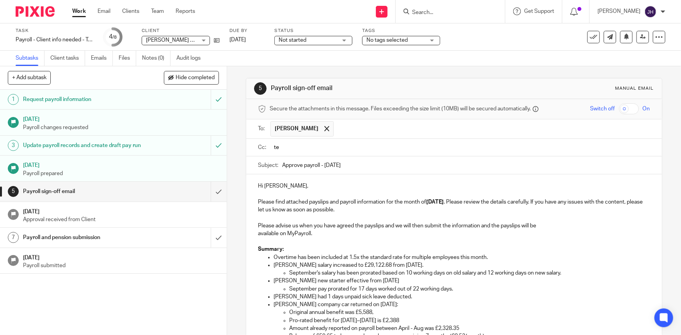
type input "t"
click at [302, 148] on input "text" at bounding box center [459, 147] width 374 height 9
paste input "teamabacai@abacai.co.uk"
type input "teamabacai@abacai.co.uk"
click at [407, 210] on p "Hi Eleanor, Please find attached payslips and payroll information for the month…" at bounding box center [454, 200] width 392 height 32
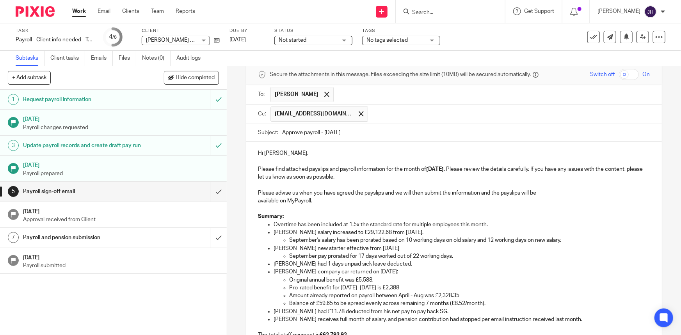
scroll to position [35, 0]
click at [471, 187] on p at bounding box center [454, 184] width 392 height 8
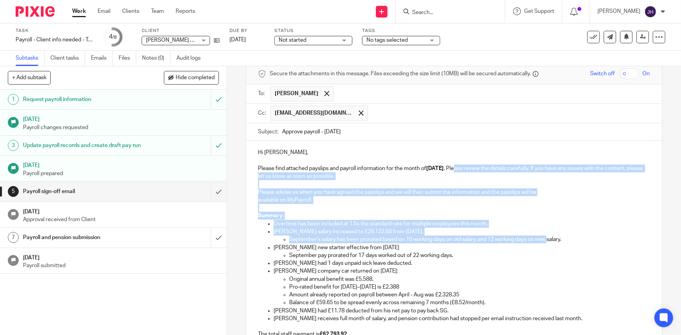
drag, startPoint x: 480, startPoint y: 164, endPoint x: 550, endPoint y: 240, distance: 103.2
click at [544, 240] on div "Hi Eleanor, Please find attached payslips and payroll information for the month…" at bounding box center [453, 317] width 415 height 353
click at [528, 224] on p "Overtime has been included at 1.5x the standard rate for multiple employees thi…" at bounding box center [461, 224] width 376 height 8
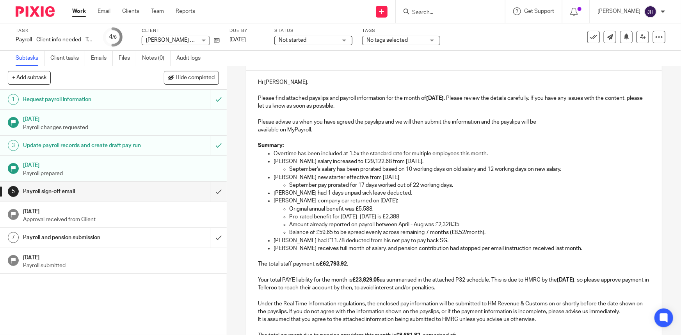
scroll to position [106, 0]
click at [525, 226] on p "Amount already reported on payroll between April - Aug was £2,328.35" at bounding box center [469, 224] width 360 height 8
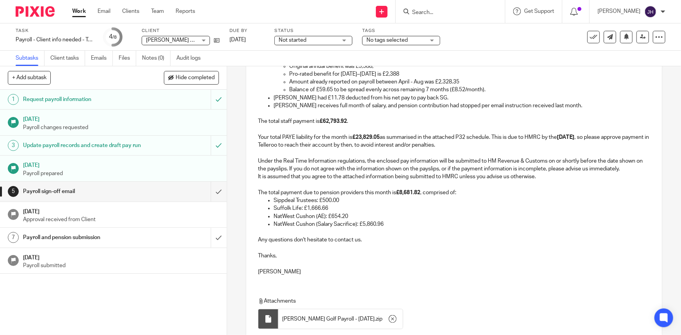
click at [516, 218] on p "NatWest Cushon (AE): £654.20" at bounding box center [461, 217] width 376 height 8
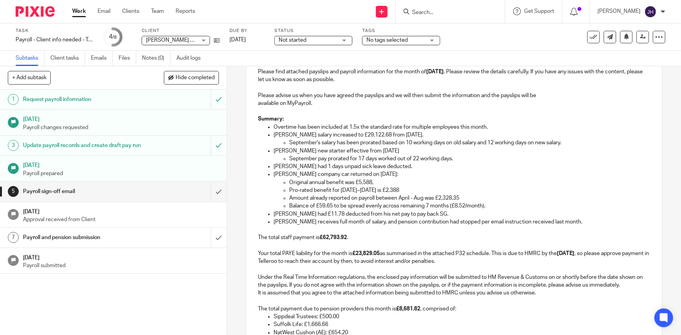
scroll to position [131, 0]
click at [321, 171] on p "Catalin Hulun had 1 days unpaid sick leave deducted." at bounding box center [461, 168] width 376 height 8
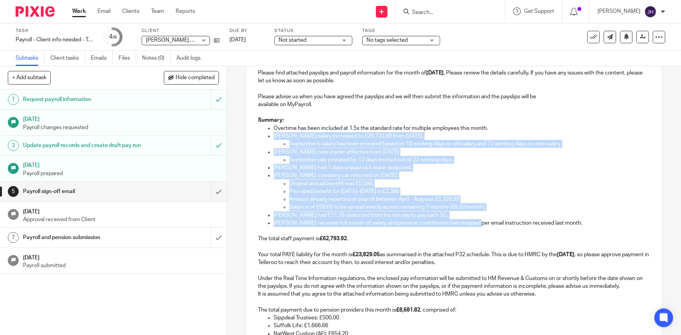
drag, startPoint x: 272, startPoint y: 133, endPoint x: 477, endPoint y: 223, distance: 223.3
click at [477, 223] on ul "Overtime has been included at 1.5x the standard rate for multiple employees thi…" at bounding box center [454, 175] width 392 height 103
click at [477, 223] on p "Sam Hudd receives full month of salary, and pension contribution had stopped pe…" at bounding box center [461, 223] width 376 height 8
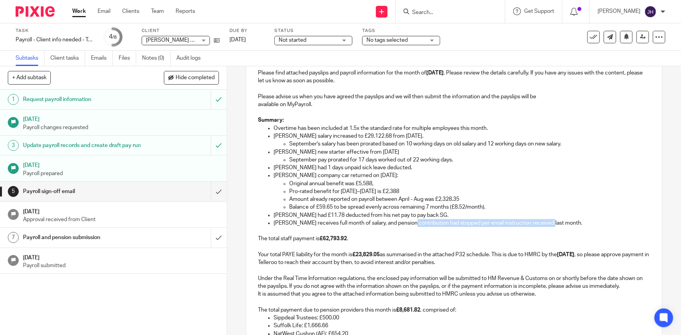
drag, startPoint x: 415, startPoint y: 223, endPoint x: 548, endPoint y: 224, distance: 133.8
click at [544, 224] on p "Sam Hudd receives full month of salary, and pension contribution had stopped pe…" at bounding box center [461, 223] width 376 height 8
click at [540, 242] on p "The total staff payment is £62,793.92 . Your total PAYE liability for the month…" at bounding box center [454, 246] width 392 height 39
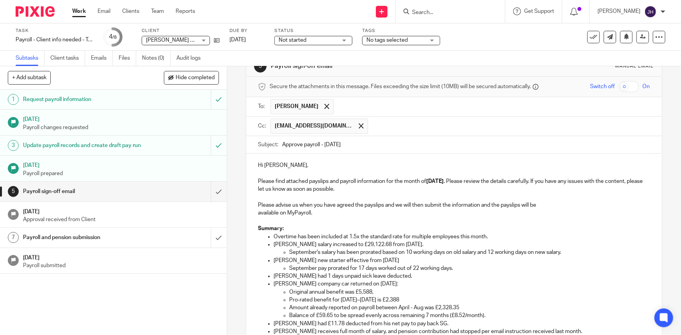
scroll to position [308, 0]
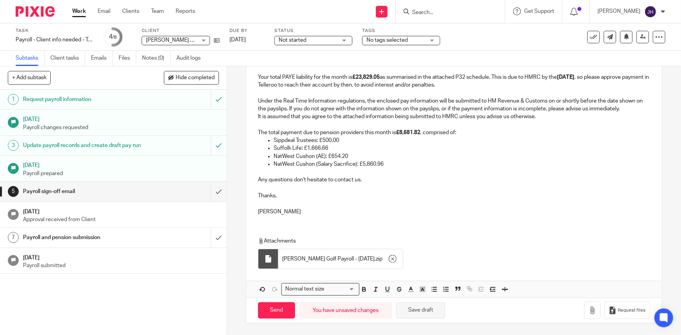
click at [415, 258] on button "Save draft" at bounding box center [420, 310] width 49 height 17
click at [273, 258] on input "Send" at bounding box center [276, 310] width 37 height 17
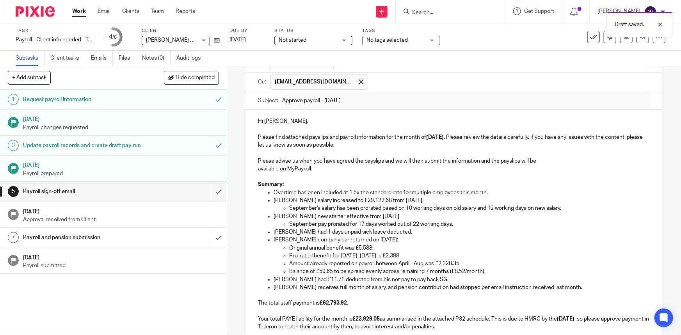
scroll to position [0, 0]
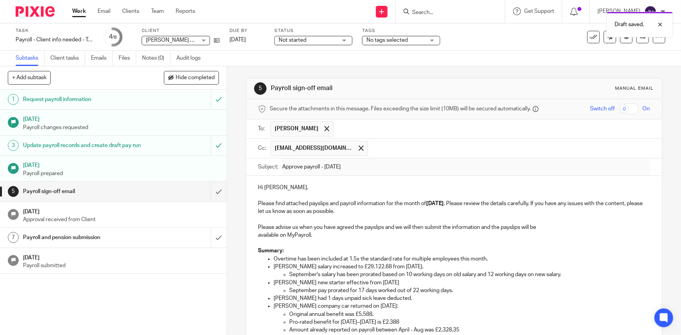
type input "Sent"
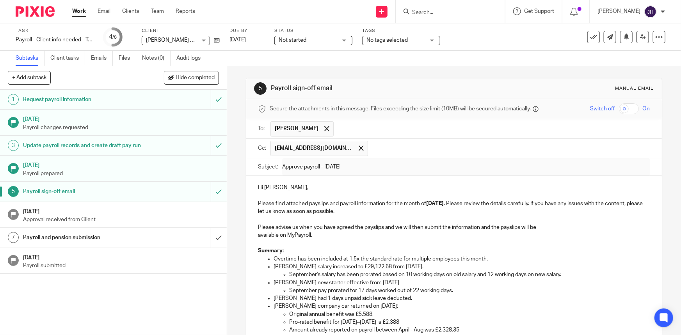
click at [418, 225] on p "Please advise us when you have agreed the payslips and we will then submit the …" at bounding box center [454, 227] width 392 height 8
drag, startPoint x: 416, startPoint y: 218, endPoint x: 411, endPoint y: 220, distance: 4.8
click at [415, 218] on p at bounding box center [454, 219] width 392 height 8
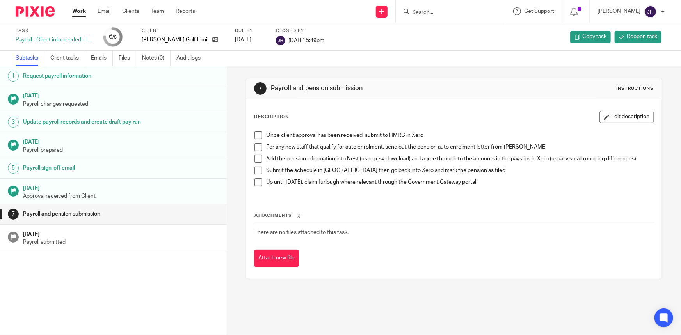
click at [57, 150] on p "Payroll prepared" at bounding box center [121, 150] width 196 height 8
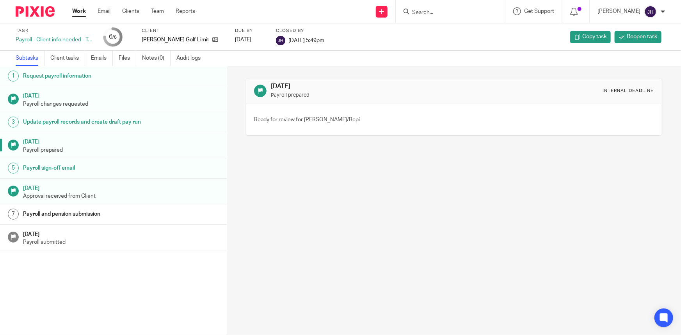
click at [82, 169] on h1 "Payroll sign-off email" at bounding box center [88, 168] width 131 height 12
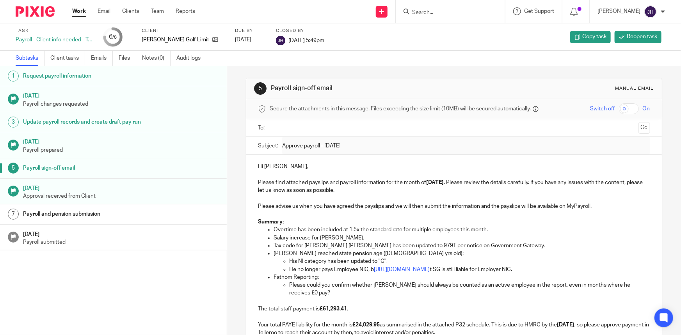
click at [360, 226] on p "Overtime has been included at 1.5x the standard rate for multiple employees thi…" at bounding box center [461, 230] width 376 height 8
click at [425, 228] on p "Overtime has been included at 1.5x the standard rate for multiple employees thi…" at bounding box center [461, 230] width 376 height 8
click at [277, 229] on p "Overtime has been included at 1.5x the standard rate for multiple employees thi…" at bounding box center [461, 230] width 376 height 8
drag, startPoint x: 277, startPoint y: 229, endPoint x: 448, endPoint y: 237, distance: 171.4
click at [498, 230] on p "Overtime has been included at 1.5x the standard rate for multiple employees thi…" at bounding box center [461, 230] width 376 height 8
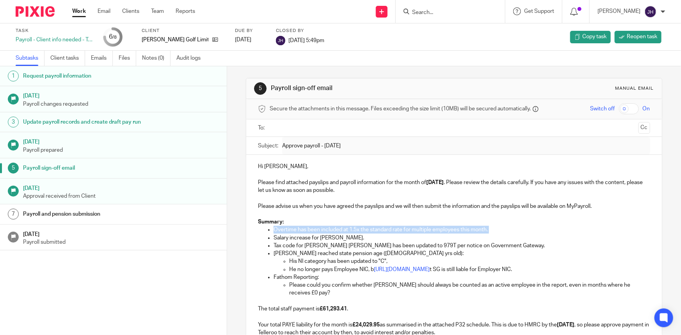
copy p "Overtime has been included at 1.5x the standard rate for multiple employees thi…"
click at [336, 239] on p "Salary increase for [PERSON_NAME]." at bounding box center [461, 238] width 376 height 8
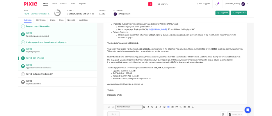
scroll to position [203, 0]
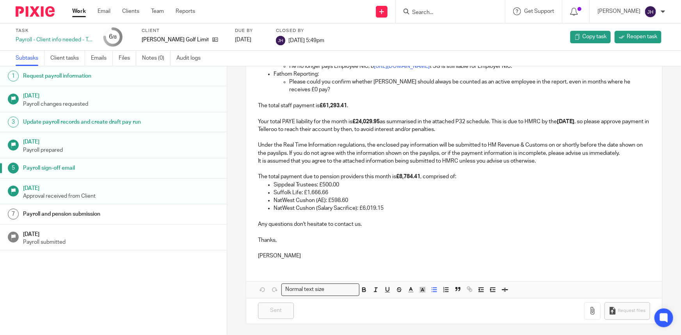
click at [385, 221] on p "Any questions don't hesitate to contact us." at bounding box center [454, 221] width 392 height 16
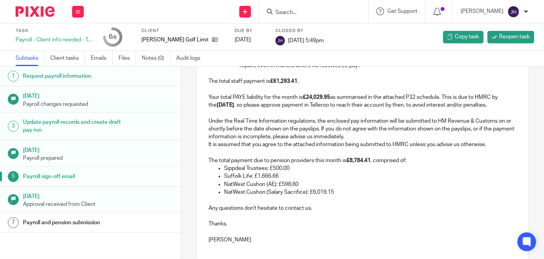
scroll to position [255, 0]
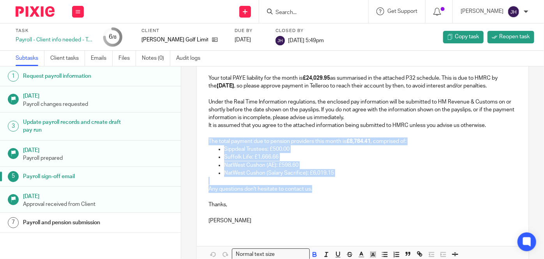
drag, startPoint x: 328, startPoint y: 201, endPoint x: 200, endPoint y: 154, distance: 136.3
click at [200, 154] on div "Hi Eleanor, Please find attached payslips and payroll information for the month…" at bounding box center [363, 65] width 332 height 330
copy div "The total payment due to pension providers this month is £8,784.41 , comprised …"
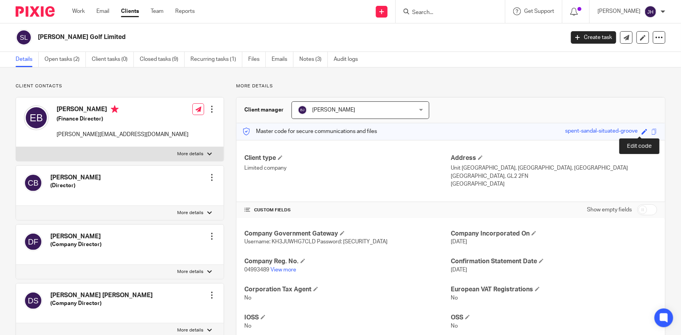
click at [641, 131] on span at bounding box center [644, 132] width 6 height 6
paste input "teacher-movement-similar-former"
type input "teacher-movement-similar-former"
click at [624, 132] on link "Save" at bounding box center [630, 132] width 12 height 8
type input "teacher-movement-similar-former"
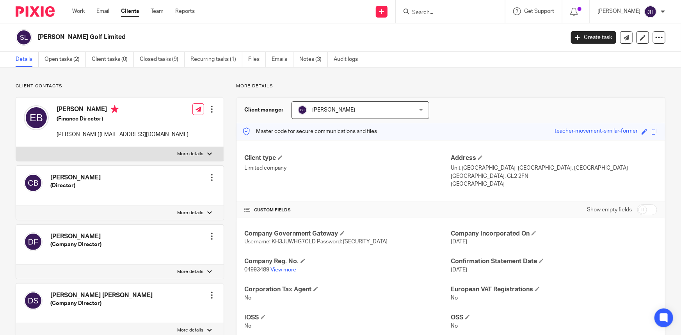
click at [651, 130] on span at bounding box center [654, 132] width 6 height 6
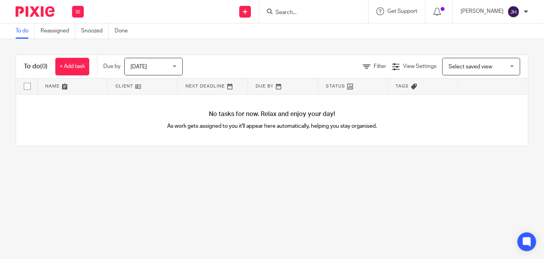
click at [324, 13] on input "Search" at bounding box center [310, 12] width 70 height 7
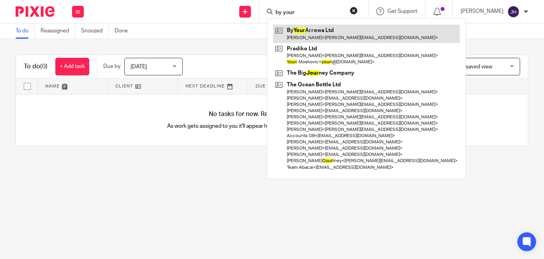
type input "by your"
click at [349, 39] on link at bounding box center [366, 34] width 187 height 18
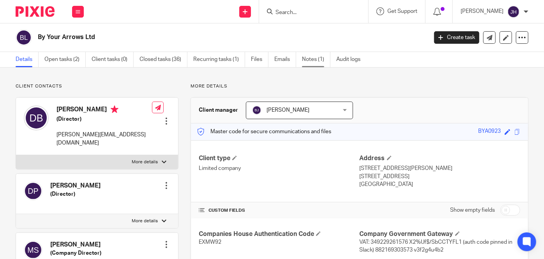
click at [319, 62] on link "Notes (1)" at bounding box center [316, 59] width 28 height 15
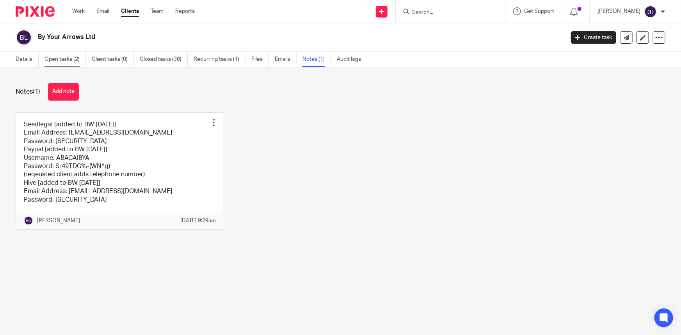
click at [73, 61] on link "Open tasks (2)" at bounding box center [64, 59] width 41 height 15
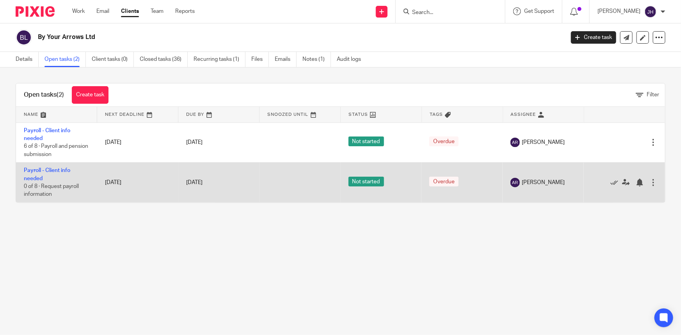
click at [37, 173] on td "Payroll - Client info needed 0 of 8 · Request payroll information" at bounding box center [56, 183] width 81 height 40
click at [32, 179] on link "Payroll - Client info needed" at bounding box center [47, 174] width 46 height 13
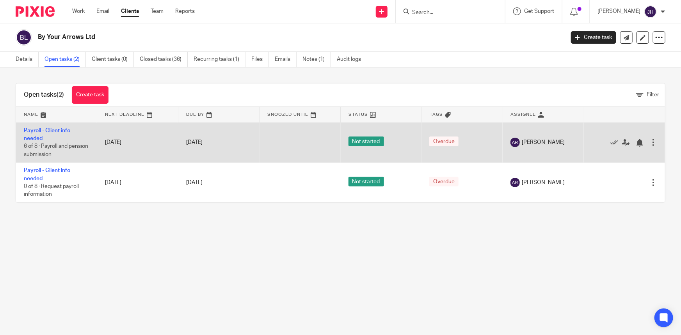
click at [33, 133] on td "Payroll - Client info needed 6 of 8 · Payroll and pension submission" at bounding box center [56, 142] width 81 height 40
click at [36, 138] on link "Payroll - Client info needed" at bounding box center [47, 134] width 46 height 13
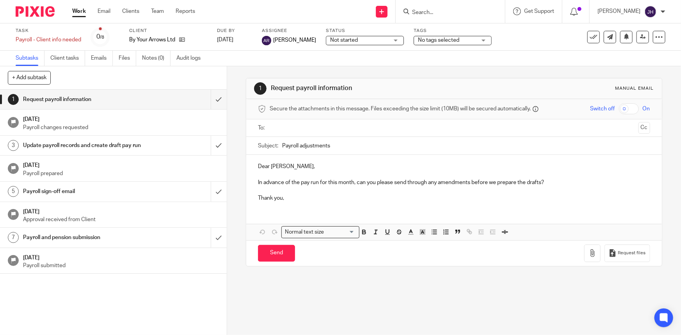
click at [388, 179] on p "In advance of the pay run for this month, can you please send through any amend…" at bounding box center [454, 183] width 392 height 8
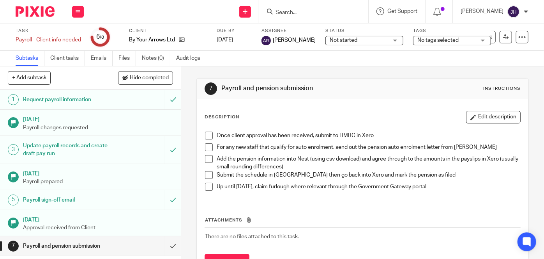
click at [56, 200] on h1 "Payroll sign-off email" at bounding box center [68, 200] width 90 height 12
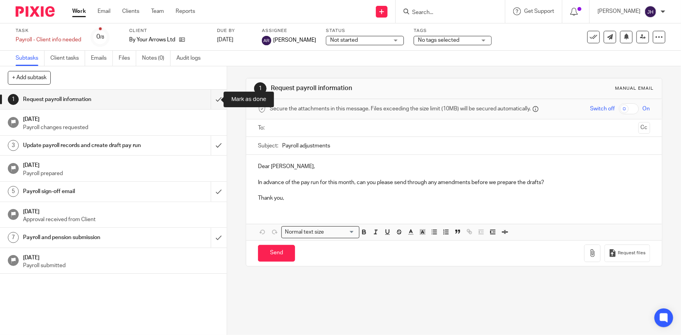
drag, startPoint x: 207, startPoint y: 100, endPoint x: 213, endPoint y: 113, distance: 14.8
click at [207, 100] on input "submit" at bounding box center [113, 99] width 227 height 19
click at [211, 150] on input "submit" at bounding box center [113, 145] width 227 height 19
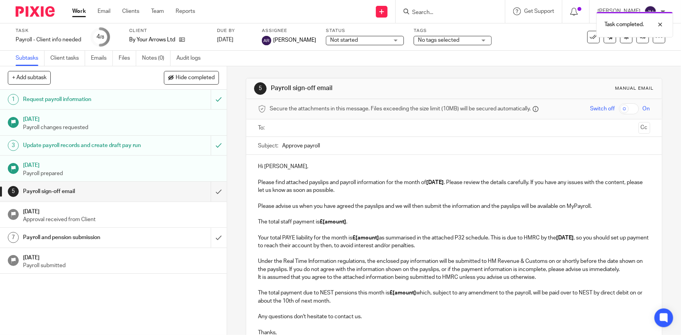
click at [340, 143] on input "Approve payroll" at bounding box center [465, 146] width 367 height 18
type input "Approve payroll - [DATE]"
drag, startPoint x: 333, startPoint y: 180, endPoint x: 284, endPoint y: 167, distance: 51.0
click at [333, 180] on p "Hi Daniel, Please find attached payslips and payroll information for the month …" at bounding box center [454, 179] width 392 height 32
click at [283, 166] on p "Hi Daniel, Please find attached payslips and payroll information for the month …" at bounding box center [454, 179] width 392 height 32
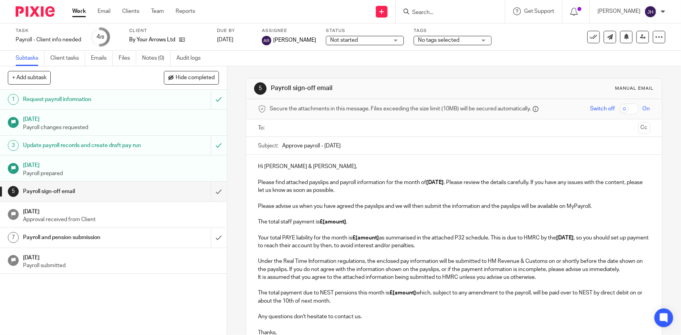
click at [348, 220] on p "Please advise us when you have agreed the payslips and we will then submit the …" at bounding box center [454, 226] width 392 height 48
click at [353, 211] on p "Please advise us when you have agreed the payslips and we will then submit the …" at bounding box center [454, 226] width 392 height 48
click at [363, 223] on p "Please advise us when you have agreed the payslips and we will then submit the …" at bounding box center [454, 226] width 392 height 48
click at [471, 220] on p "Please advise us when you have agreed the payslips and we will then submit the …" at bounding box center [454, 226] width 392 height 48
click at [581, 209] on p "Please advise us when you have agreed the payslips and we will then submit the …" at bounding box center [454, 226] width 392 height 48
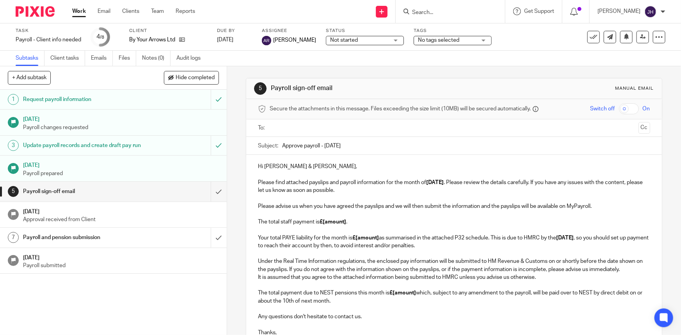
click at [617, 204] on p "Please advise us when you have agreed the payslips and we will then submit the …" at bounding box center [454, 226] width 392 height 48
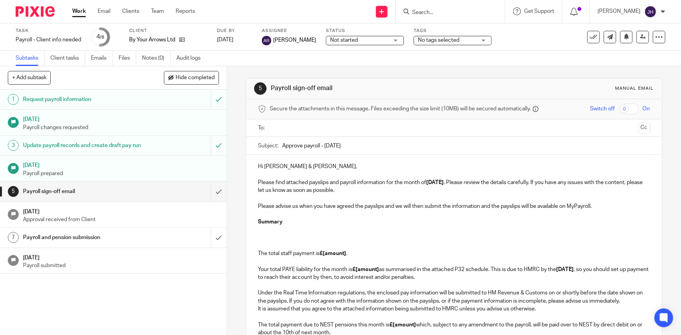
click at [302, 232] on p at bounding box center [454, 230] width 392 height 8
click at [302, 224] on p "Summary" at bounding box center [454, 222] width 392 height 8
click at [298, 230] on p at bounding box center [454, 230] width 392 height 8
click at [277, 230] on p at bounding box center [454, 230] width 392 height 8
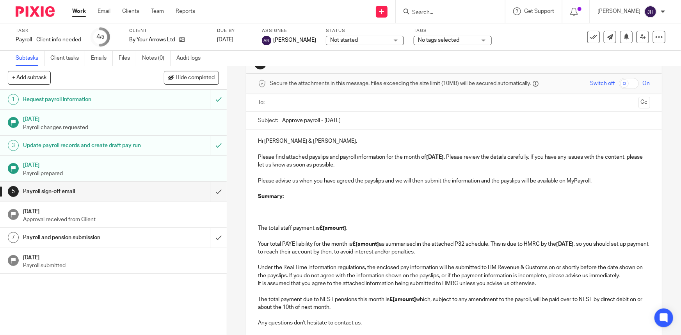
scroll to position [108, 0]
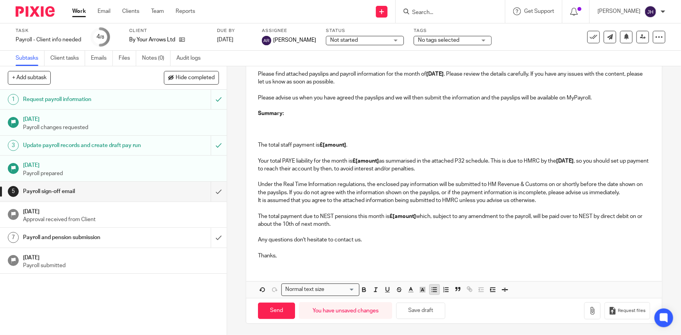
click at [431, 288] on icon "button" at bounding box center [434, 289] width 7 height 7
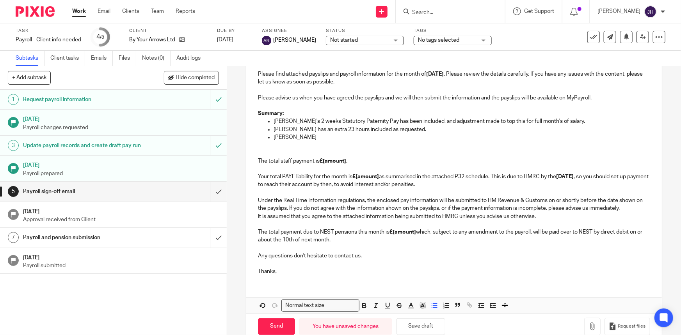
click at [298, 130] on p "Luka has an extra 23 hours included as requested." at bounding box center [461, 130] width 376 height 8
click at [297, 136] on p "Martina" at bounding box center [461, 137] width 376 height 8
click at [395, 139] on p "Martina's tax is higher this month. This" at bounding box center [461, 137] width 376 height 8
click at [378, 136] on p "Martina's tax is higher this month. This" at bounding box center [461, 137] width 376 height 8
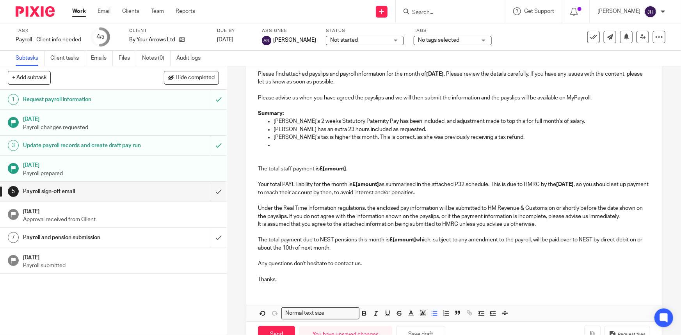
drag, startPoint x: 517, startPoint y: 187, endPoint x: 437, endPoint y: 167, distance: 82.6
click at [517, 187] on p "The total staff payment is £[amount] . Your total PAYE liability for the month …" at bounding box center [454, 173] width 392 height 48
click at [380, 149] on p "The total staff payment is £[amount] . Your total PAYE liability for the month …" at bounding box center [454, 173] width 392 height 48
click at [358, 144] on p at bounding box center [461, 145] width 376 height 8
click at [282, 145] on p "● Emailed payslips will be password protected, with the password being the empl…" at bounding box center [461, 145] width 376 height 8
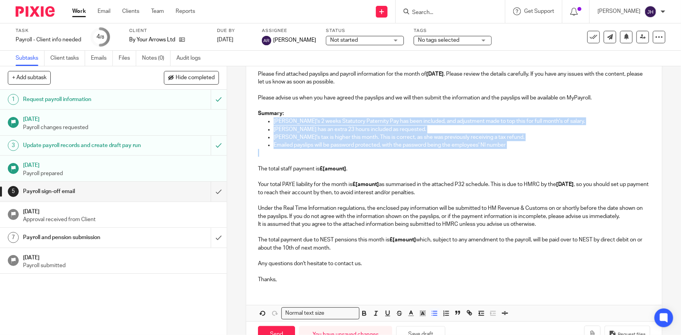
drag, startPoint x: 383, startPoint y: 147, endPoint x: 244, endPoint y: 122, distance: 141.4
click at [246, 122] on div "Hi Daniel & Rachel, Please find attached payslips and payroll information for t…" at bounding box center [453, 167] width 415 height 243
copy ul "Daniel's 2 weeks Statutory Paternity Pay has been included, and adjustment made…"
click at [303, 135] on p "Martina's tax is higher this month. This is correct, as she was previously rece…" at bounding box center [461, 137] width 376 height 8
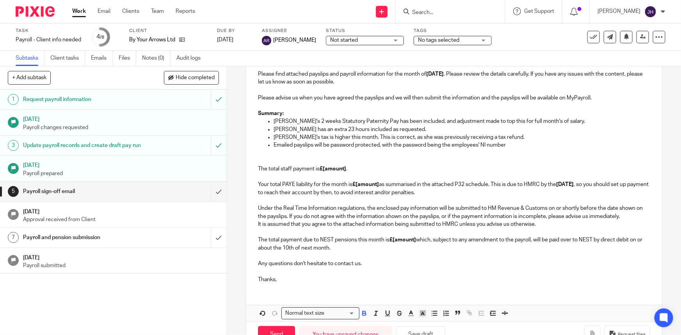
click at [352, 115] on p "Summary:" at bounding box center [454, 114] width 392 height 8
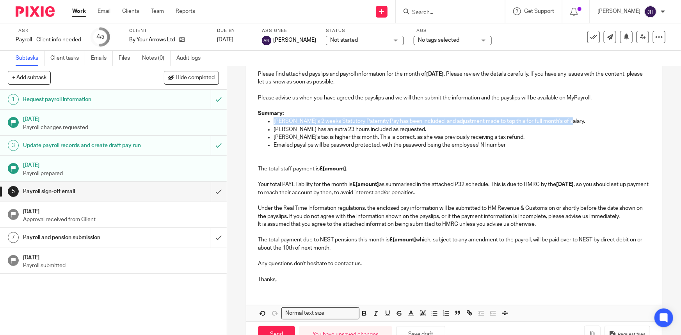
drag, startPoint x: 571, startPoint y: 116, endPoint x: 575, endPoint y: 121, distance: 5.8
click at [575, 121] on div "Hi Daniel & Rachel, Please find attached payslips and payroll information for t…" at bounding box center [453, 167] width 415 height 243
drag, startPoint x: 574, startPoint y: 124, endPoint x: 566, endPoint y: 123, distance: 8.2
click at [574, 124] on p "Daniel's 2 weeks Statutory Paternity Pay has been included, and adjustment made…" at bounding box center [461, 121] width 376 height 8
click at [566, 121] on p "Daniel's 2 weeks Statutory Paternity Pay has been included, and adjustment made…" at bounding box center [461, 121] width 376 height 8
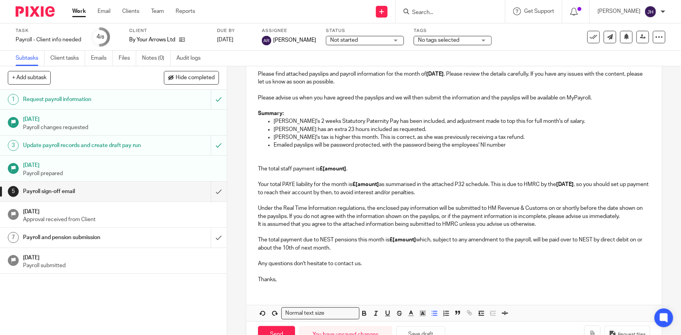
click at [549, 121] on p "Daniel's 2 weeks Statutory Paternity Pay has been included, and adjustment made…" at bounding box center [461, 121] width 376 height 8
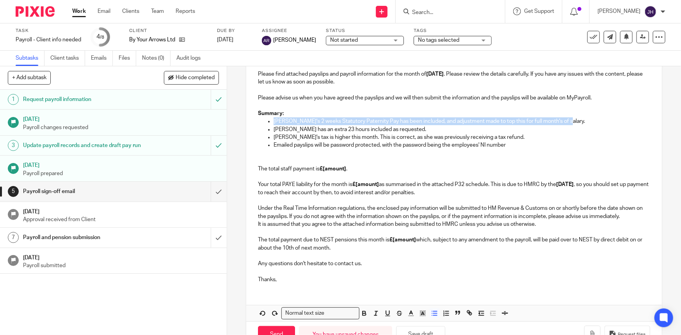
drag, startPoint x: 564, startPoint y: 121, endPoint x: 272, endPoint y: 121, distance: 291.7
click at [273, 121] on p "Daniel's 2 weeks Statutory Paternity Pay has been included, and adjustment made…" at bounding box center [461, 121] width 376 height 8
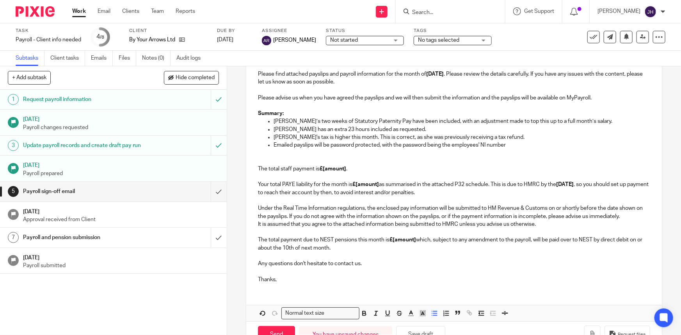
click at [277, 129] on p "Luka has an extra 23 hours included as requested." at bounding box center [461, 130] width 376 height 8
drag, startPoint x: 328, startPoint y: 144, endPoint x: 362, endPoint y: 136, distance: 35.2
click at [328, 144] on p "Emailed payslips will be password protected, with the password being the employ…" at bounding box center [461, 145] width 376 height 8
drag, startPoint x: 374, startPoint y: 128, endPoint x: 263, endPoint y: 133, distance: 110.9
click at [273, 130] on li "Luka has an extra 23 hours included as requested." at bounding box center [461, 130] width 376 height 8
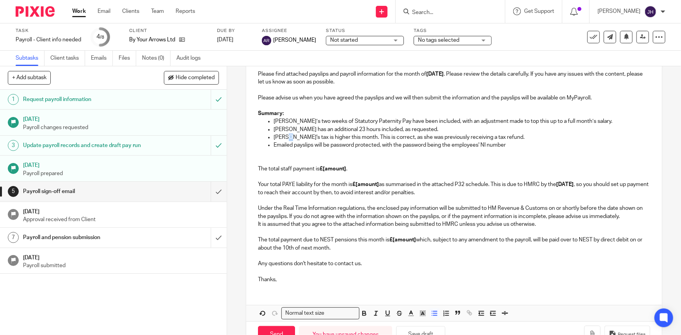
drag, startPoint x: 285, startPoint y: 136, endPoint x: 282, endPoint y: 133, distance: 5.2
click at [285, 136] on p "Martina's tax is higher this month. This is correct, as she was previously rece…" at bounding box center [461, 137] width 376 height 8
click at [275, 133] on p "Martina's tax is higher this month. This is correct, as she was previously rece…" at bounding box center [461, 137] width 376 height 8
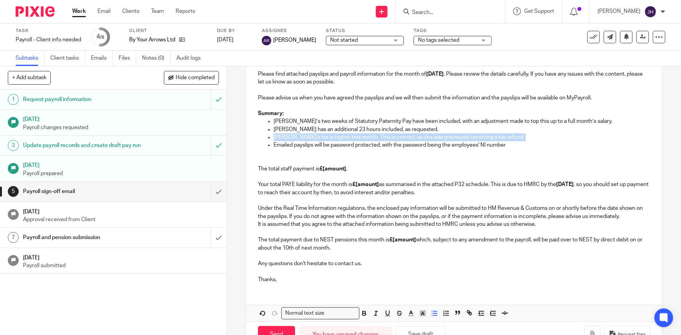
drag, startPoint x: 275, startPoint y: 133, endPoint x: 517, endPoint y: 136, distance: 241.8
click at [517, 136] on p "Martina's tax is higher this month. This is correct, as she was previously rece…" at bounding box center [461, 137] width 376 height 8
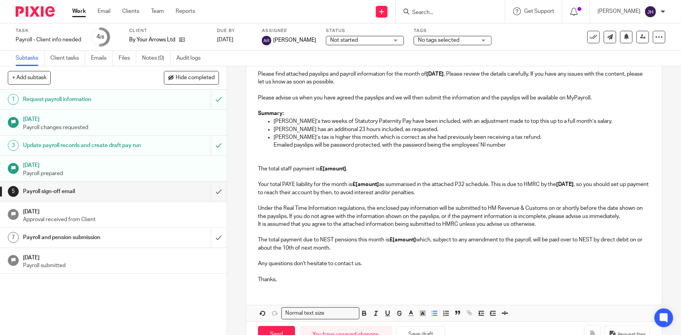
click at [414, 145] on p "Emailed payslips will be password protected, with the password being the employ…" at bounding box center [461, 145] width 376 height 8
click at [341, 159] on p "The total staff payment is £[amount] . Your total PAYE liability for the month …" at bounding box center [454, 173] width 392 height 48
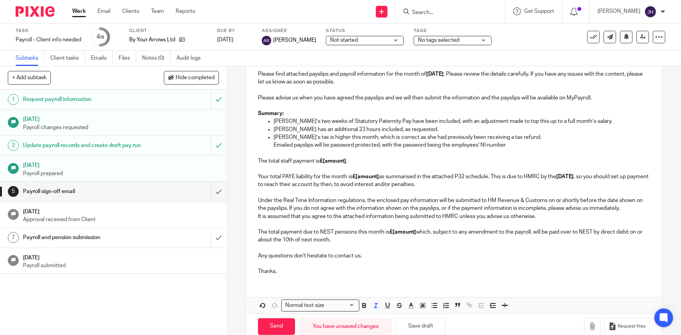
click at [335, 167] on p "The total staff payment is £[amount] . Your total PAYE liability for the month …" at bounding box center [454, 168] width 392 height 39
click at [335, 162] on strong "£[amount]" at bounding box center [332, 160] width 27 height 5
drag, startPoint x: 388, startPoint y: 207, endPoint x: 406, endPoint y: 228, distance: 27.7
click at [389, 207] on p "Under the Real Time Information regulations, the enclosed pay information will …" at bounding box center [454, 201] width 392 height 24
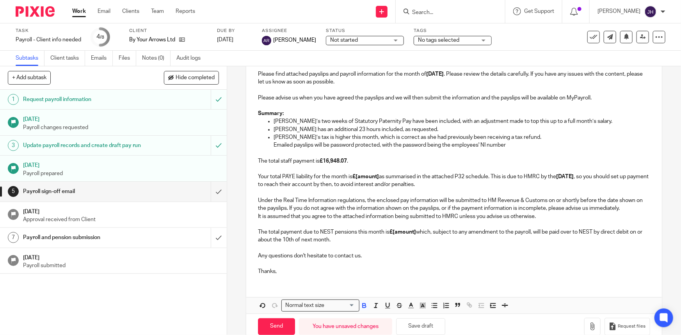
click at [406, 229] on strong "£[amount]" at bounding box center [402, 231] width 27 height 5
click at [366, 230] on p "It is assumed that you agree to the attached information being submitted to HMR…" at bounding box center [454, 229] width 392 height 32
click at [365, 191] on p "Under the Real Time Information regulations, the enclosed pay information will …" at bounding box center [454, 201] width 392 height 24
click at [362, 179] on strong "£[amount]" at bounding box center [365, 176] width 27 height 5
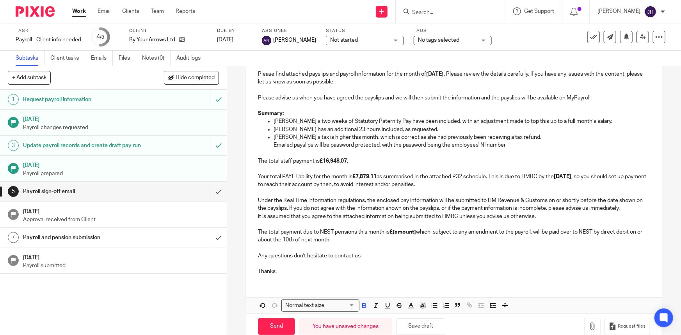
click at [376, 179] on p "The total staff payment is £16,948.07 . Your total PAYE liability for the month…" at bounding box center [454, 168] width 392 height 39
click at [422, 232] on p "It is assumed that you agree to the attached information being submitted to HMR…" at bounding box center [454, 229] width 392 height 32
click at [396, 230] on strong "£[amount]" at bounding box center [402, 231] width 27 height 5
click at [439, 245] on p "Any questions don't hesitate to contact us." at bounding box center [454, 252] width 392 height 16
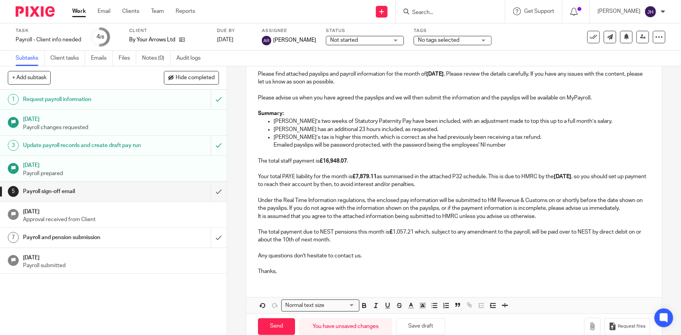
click at [405, 232] on p "It is assumed that you agree to the attached information being submitted to HMR…" at bounding box center [454, 229] width 392 height 32
click at [432, 246] on p "Any questions don't hesitate to contact us." at bounding box center [454, 252] width 392 height 16
click at [459, 244] on p "Any questions don't hesitate to contact us." at bounding box center [454, 252] width 392 height 16
click at [417, 322] on button "Save draft" at bounding box center [420, 326] width 49 height 17
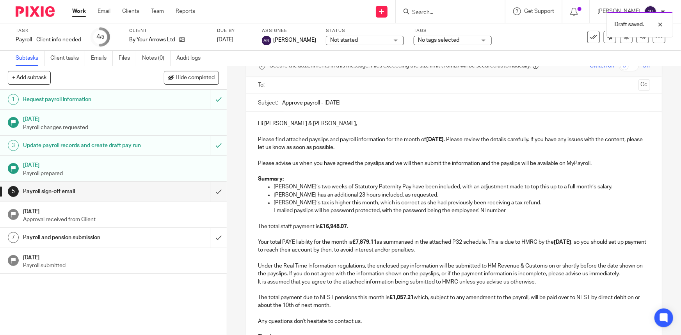
scroll to position [37, 0]
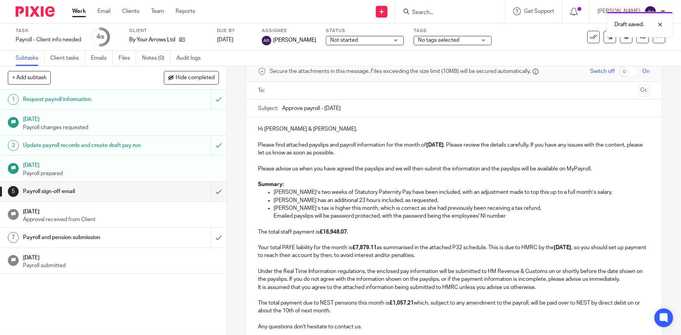
click at [421, 245] on p "The total staff payment is £16,948.07 . Your total PAYE liability for the month…" at bounding box center [454, 239] width 392 height 39
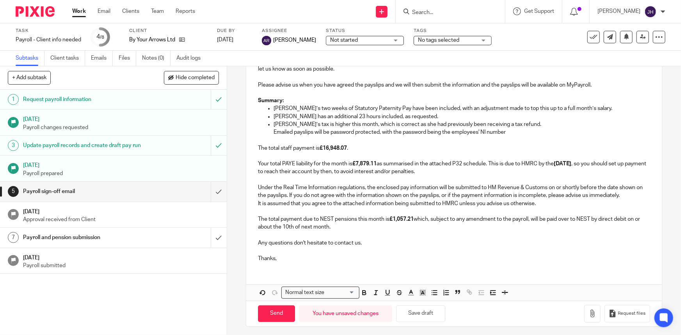
scroll to position [124, 0]
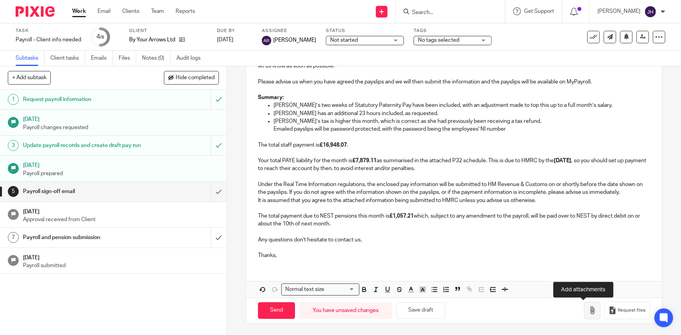
click at [588, 313] on icon "button" at bounding box center [592, 311] width 8 height 8
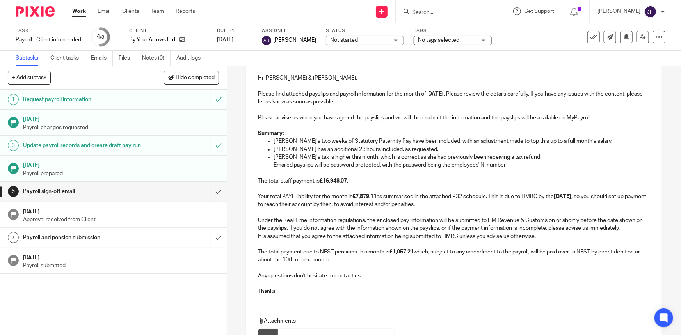
scroll to position [0, 0]
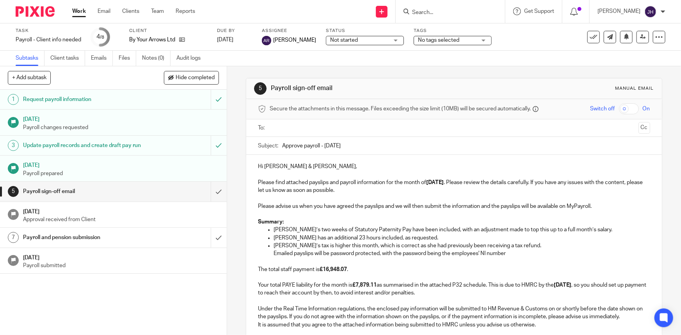
click at [351, 209] on p "Please advise us when you have agreed the payslips and we will then submit the …" at bounding box center [454, 206] width 392 height 8
click at [311, 124] on input "text" at bounding box center [453, 128] width 362 height 9
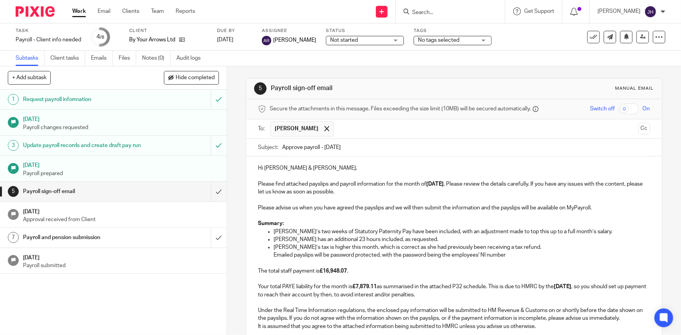
click at [351, 130] on input "text" at bounding box center [485, 128] width 297 height 15
click at [337, 128] on input "rach" at bounding box center [485, 128] width 297 height 15
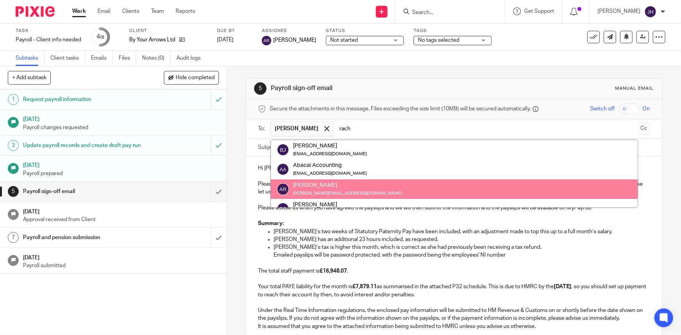
type input "rach"
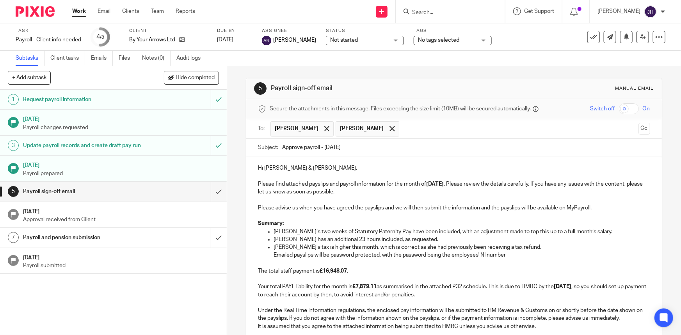
drag, startPoint x: 374, startPoint y: 130, endPoint x: 364, endPoint y: 131, distance: 9.8
click at [389, 130] on span at bounding box center [391, 128] width 5 height 5
click at [345, 128] on input "text" at bounding box center [485, 128] width 297 height 15
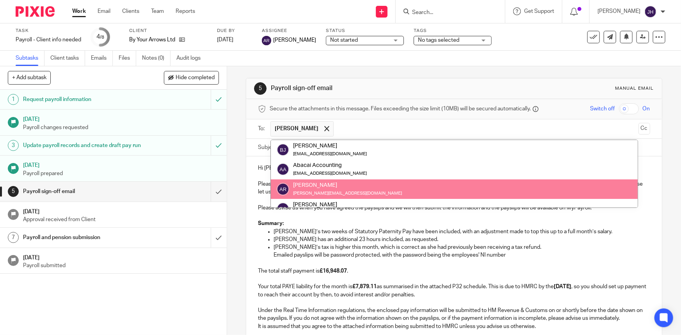
paste input "rachel@tomyships.com"
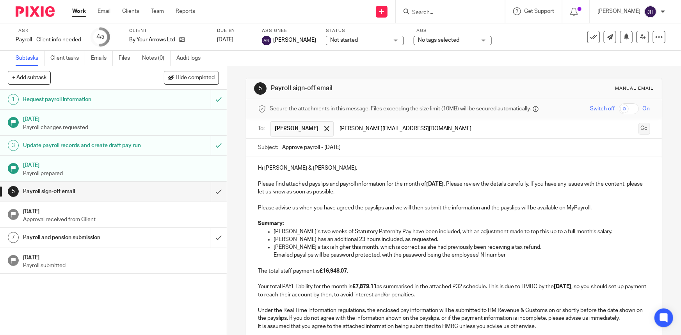
type input "rachel@tomyships.com"
click at [638, 128] on button "Cc" at bounding box center [644, 129] width 12 height 12
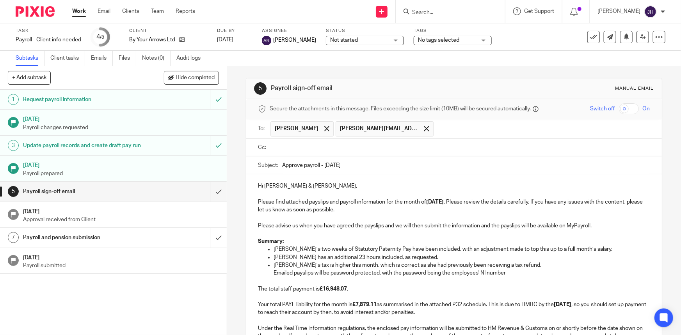
click at [345, 146] on input "text" at bounding box center [459, 147] width 374 height 9
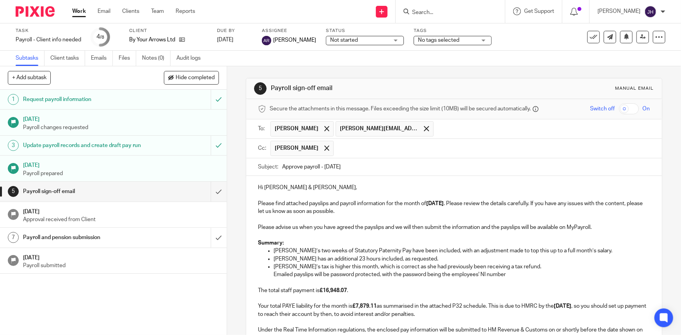
drag, startPoint x: 315, startPoint y: 148, endPoint x: 305, endPoint y: 150, distance: 10.7
click at [324, 148] on span at bounding box center [326, 147] width 5 height 5
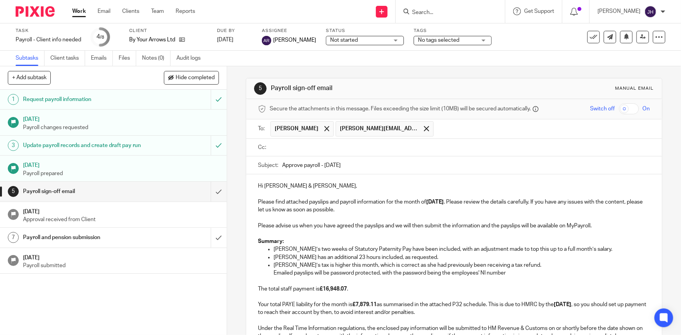
click at [300, 150] on input "text" at bounding box center [459, 147] width 374 height 9
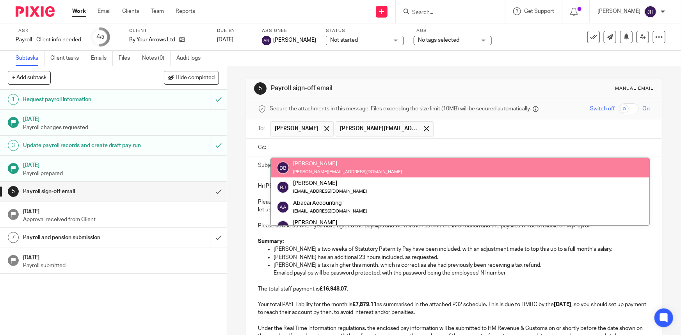
paste input "teamabacai@abacai.co.uk"
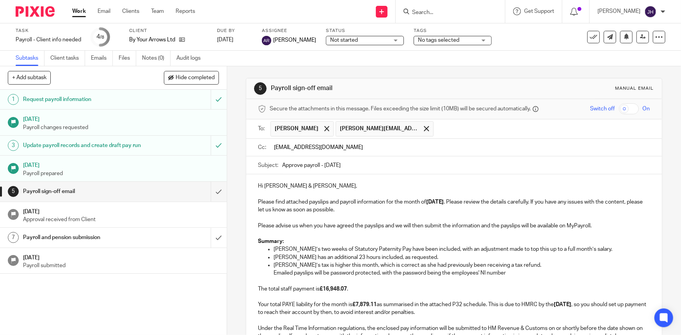
type input "teamabacai@abacai.co.uk"
click at [415, 196] on p "Hi Daniel & Rachel, Please find attached payslips and payroll information for t…" at bounding box center [454, 198] width 392 height 32
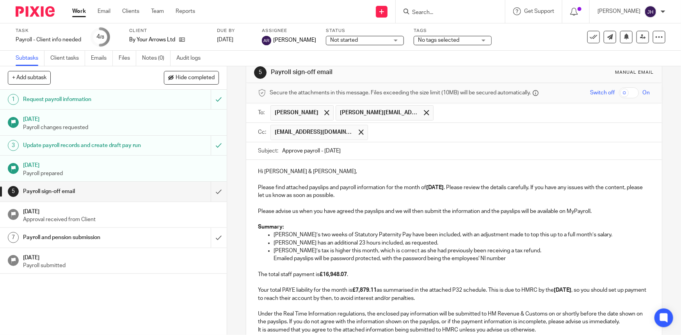
scroll to position [12, 0]
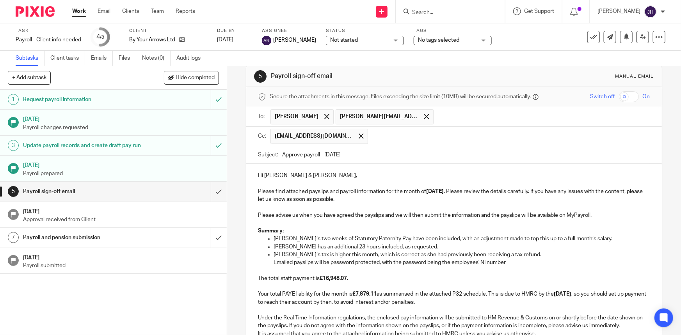
click at [618, 97] on input "checkbox" at bounding box center [628, 96] width 20 height 11
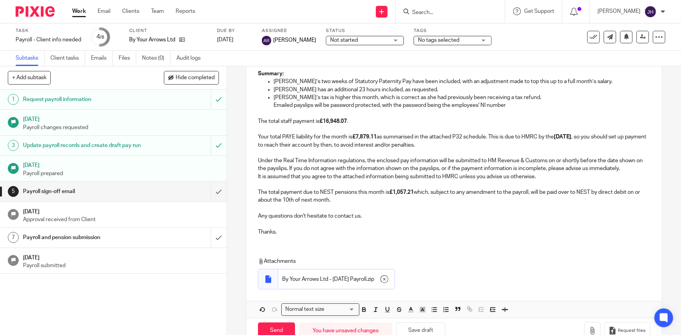
scroll to position [190, 0]
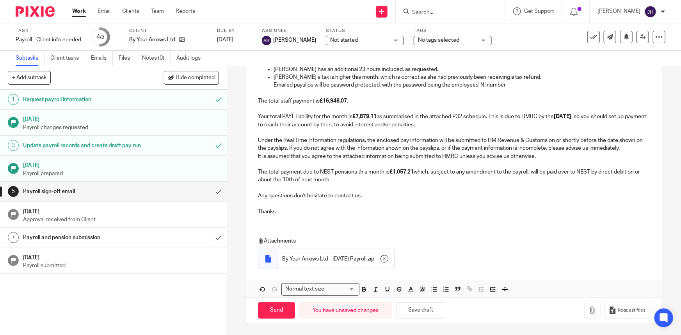
click at [387, 191] on p "Any questions don't hesitate to contact us." at bounding box center [454, 192] width 392 height 16
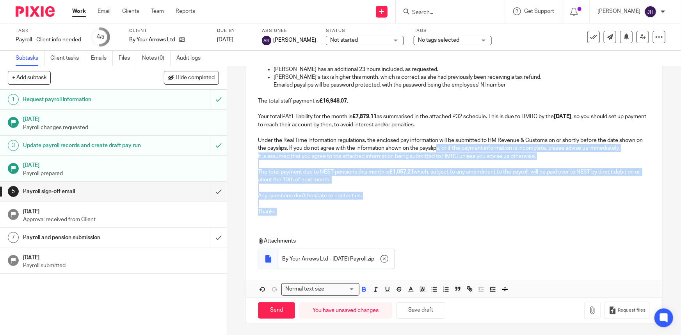
drag, startPoint x: 478, startPoint y: 207, endPoint x: 443, endPoint y: 145, distance: 71.6
click at [443, 145] on div "Hi Daniel & Rachel, Please find attached payslips and payroll information for t…" at bounding box center [453, 103] width 415 height 235
click at [463, 194] on p "Any questions don't hesitate to contact us." at bounding box center [454, 192] width 392 height 16
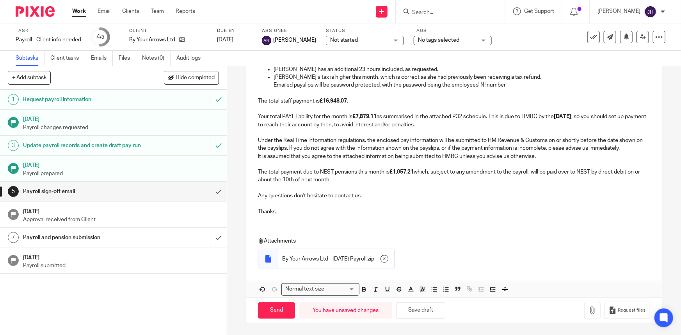
click at [350, 184] on p "Any questions don't hesitate to contact us." at bounding box center [454, 192] width 392 height 16
click at [365, 194] on p "Any questions don't hesitate to contact us." at bounding box center [454, 192] width 392 height 16
click at [429, 310] on button "Save draft" at bounding box center [420, 310] width 49 height 17
click at [277, 307] on input "Send" at bounding box center [276, 310] width 37 height 17
checkbox input "false"
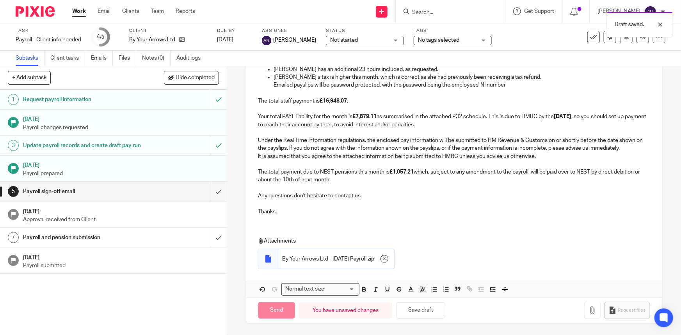
type input "Sent"
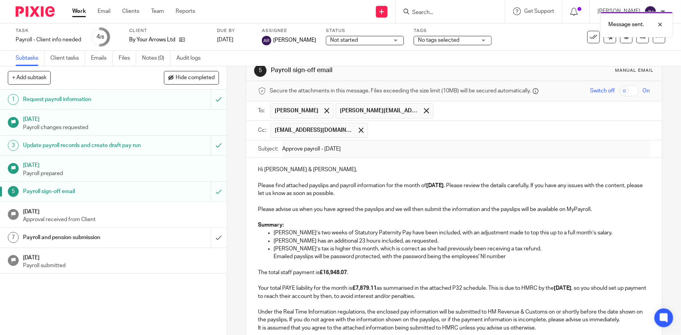
scroll to position [0, 0]
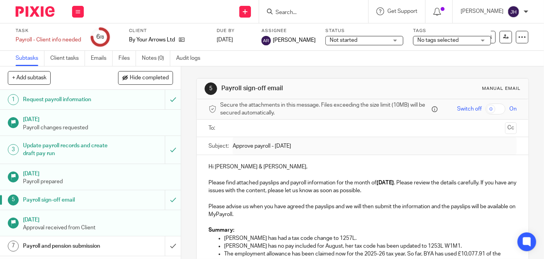
click at [307, 173] on p "Please find attached payslips and payroll information for the month of August 2…" at bounding box center [363, 182] width 308 height 24
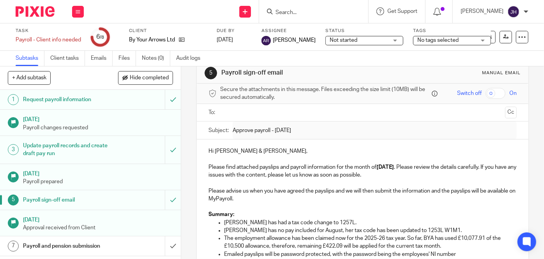
scroll to position [35, 0]
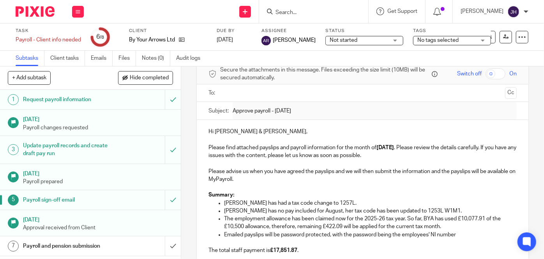
click at [333, 207] on p "Yaron Rosenberg has no pay included for August, her tax code has been updated t…" at bounding box center [370, 211] width 293 height 8
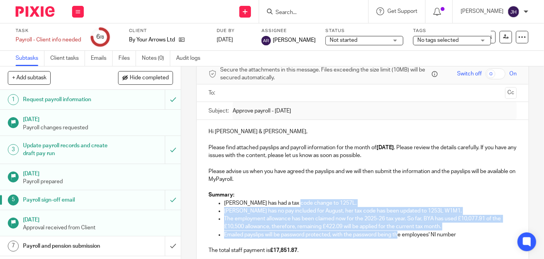
drag, startPoint x: 288, startPoint y: 205, endPoint x: 399, endPoint y: 230, distance: 114.0
click at [399, 230] on ul "Martina Belloni has had a tax code change to 1257L. Yaron Rosenberg has no pay …" at bounding box center [363, 218] width 308 height 39
click at [428, 226] on p "The employment allowance has been claimed now for the 2025-26 tax year. So far,…" at bounding box center [370, 222] width 293 height 16
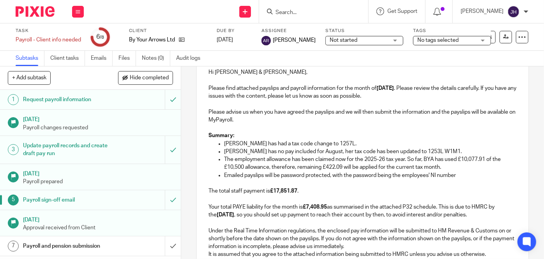
scroll to position [106, 0]
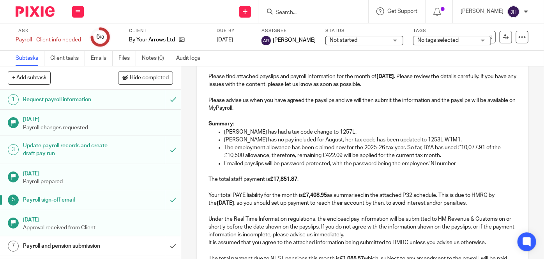
click at [291, 168] on p "The total staff payment is £17,851.87 . Your total PAYE liability for the month…" at bounding box center [363, 186] width 308 height 39
drag, startPoint x: 246, startPoint y: 162, endPoint x: 413, endPoint y: 161, distance: 166.5
click at [413, 161] on p "Emailed payslips will be password protected, with the password being the employ…" at bounding box center [370, 163] width 293 height 8
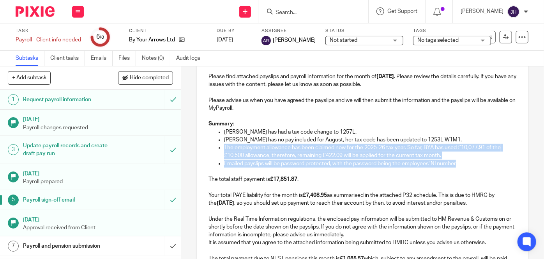
drag, startPoint x: 460, startPoint y: 160, endPoint x: 219, endPoint y: 146, distance: 241.4
click at [219, 146] on ul "Martina Belloni has had a tax code change to 1257L. Yaron Rosenberg has no pay …" at bounding box center [363, 147] width 308 height 39
click at [273, 146] on p "The employment allowance has been claimed now for the 2025-26 tax year. So far,…" at bounding box center [370, 152] width 293 height 16
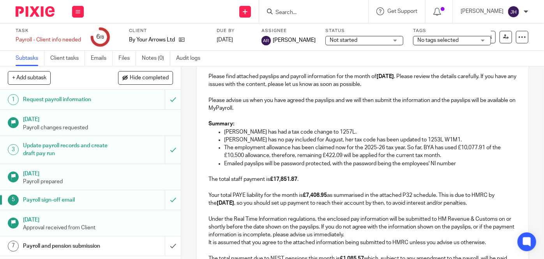
scroll to position [0, 0]
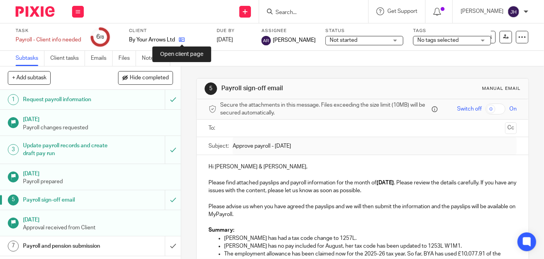
click at [181, 39] on icon at bounding box center [182, 40] width 6 height 6
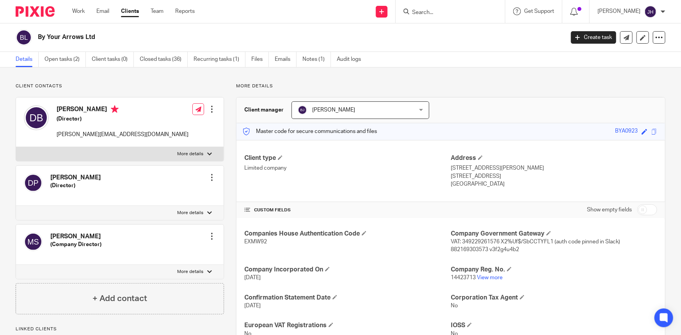
drag, startPoint x: 621, startPoint y: 143, endPoint x: 620, endPoint y: 136, distance: 7.5
click at [620, 143] on div "Client type Limited company Address [STREET_ADDRESS][PERSON_NAME] [STREET_ADDRE…" at bounding box center [450, 171] width 428 height 62
click at [625, 131] on div "BYA0923" at bounding box center [626, 131] width 23 height 9
click at [628, 146] on div "Client type Limited company Address [STREET_ADDRESS][PERSON_NAME] [STREET_ADDRE…" at bounding box center [450, 171] width 428 height 62
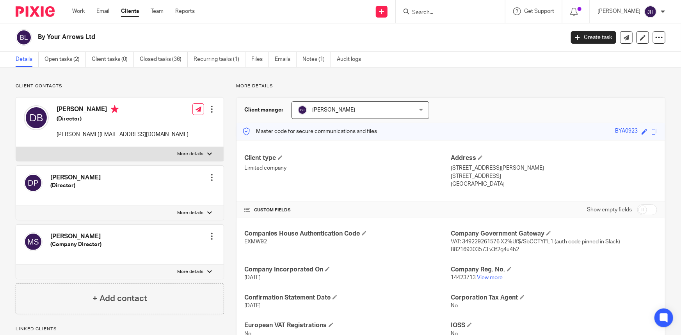
click at [625, 129] on div "BYA0923" at bounding box center [626, 131] width 23 height 9
click at [636, 149] on div "Client type Limited company Address [STREET_ADDRESS][PERSON_NAME] [STREET_ADDRE…" at bounding box center [450, 171] width 428 height 62
click at [641, 131] on span at bounding box center [644, 132] width 6 height 6
paste input "quickly-zero-unhappy-pasta"
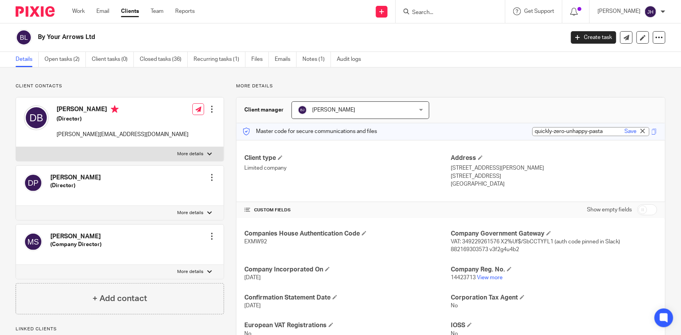
type input "BYA0923"
drag, startPoint x: 619, startPoint y: 147, endPoint x: 624, endPoint y: 144, distance: 6.0
click at [619, 147] on div "Client type Limited company Address [STREET_ADDRESS][PERSON_NAME] [STREET_ADDRE…" at bounding box center [450, 171] width 428 height 62
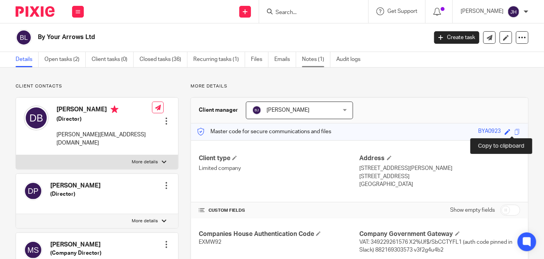
drag, startPoint x: 513, startPoint y: 129, endPoint x: 324, endPoint y: 62, distance: 200.4
click at [515, 129] on span at bounding box center [518, 132] width 6 height 6
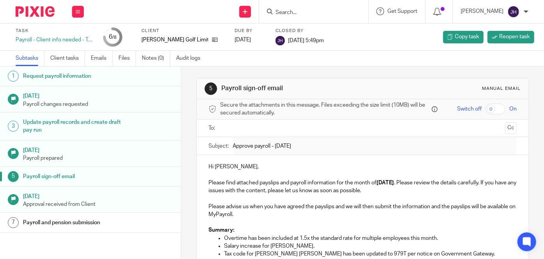
scroll to position [255, 0]
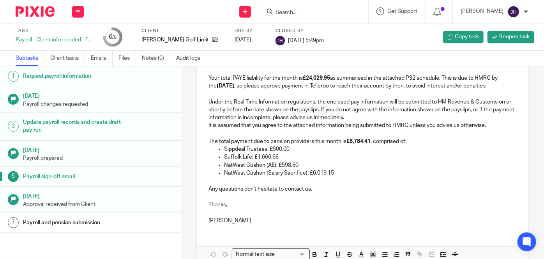
click at [385, 86] on p "The total staff payment is £61,293.41 . Your total PAYE liability for the month…" at bounding box center [363, 69] width 308 height 39
